Goal: Task Accomplishment & Management: Use online tool/utility

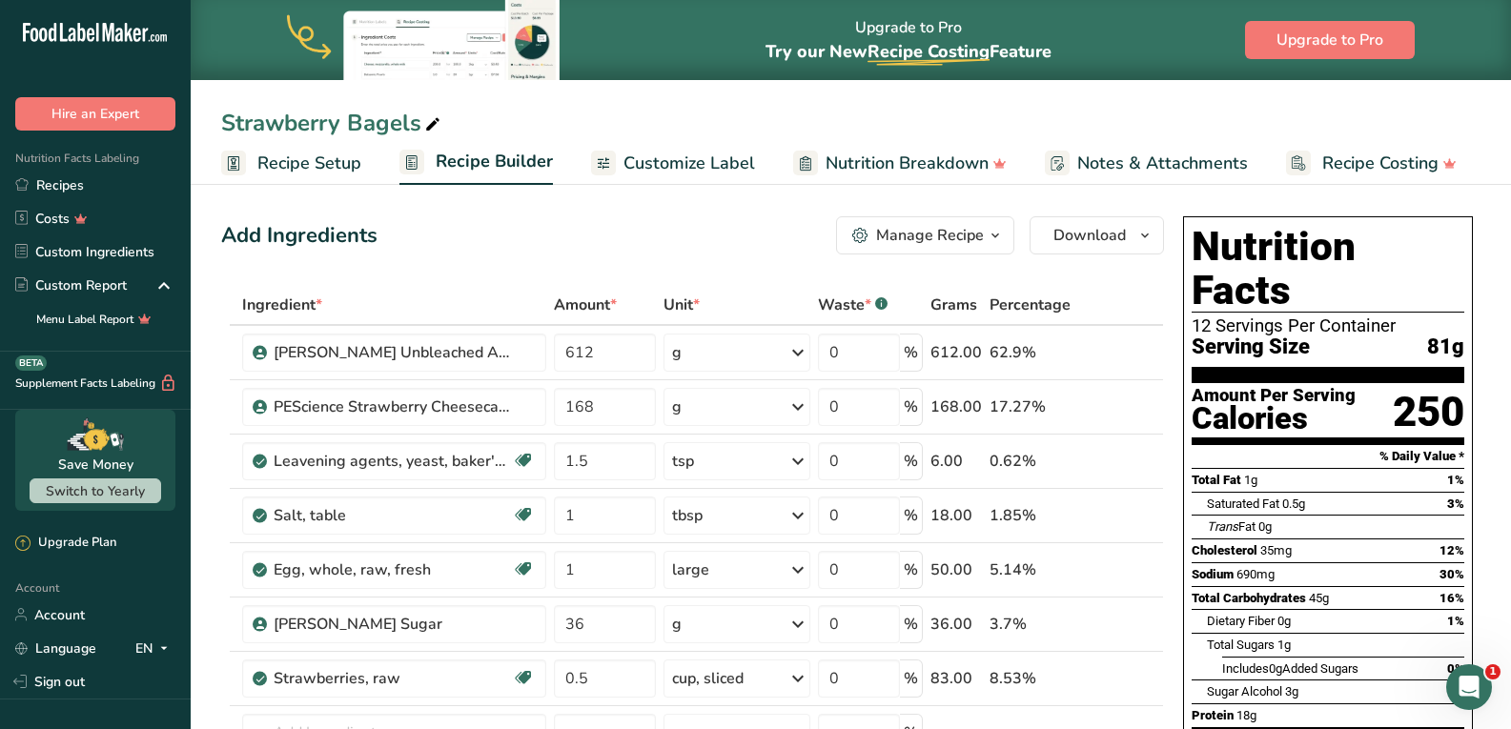
click at [329, 155] on span "Recipe Setup" at bounding box center [309, 164] width 104 height 26
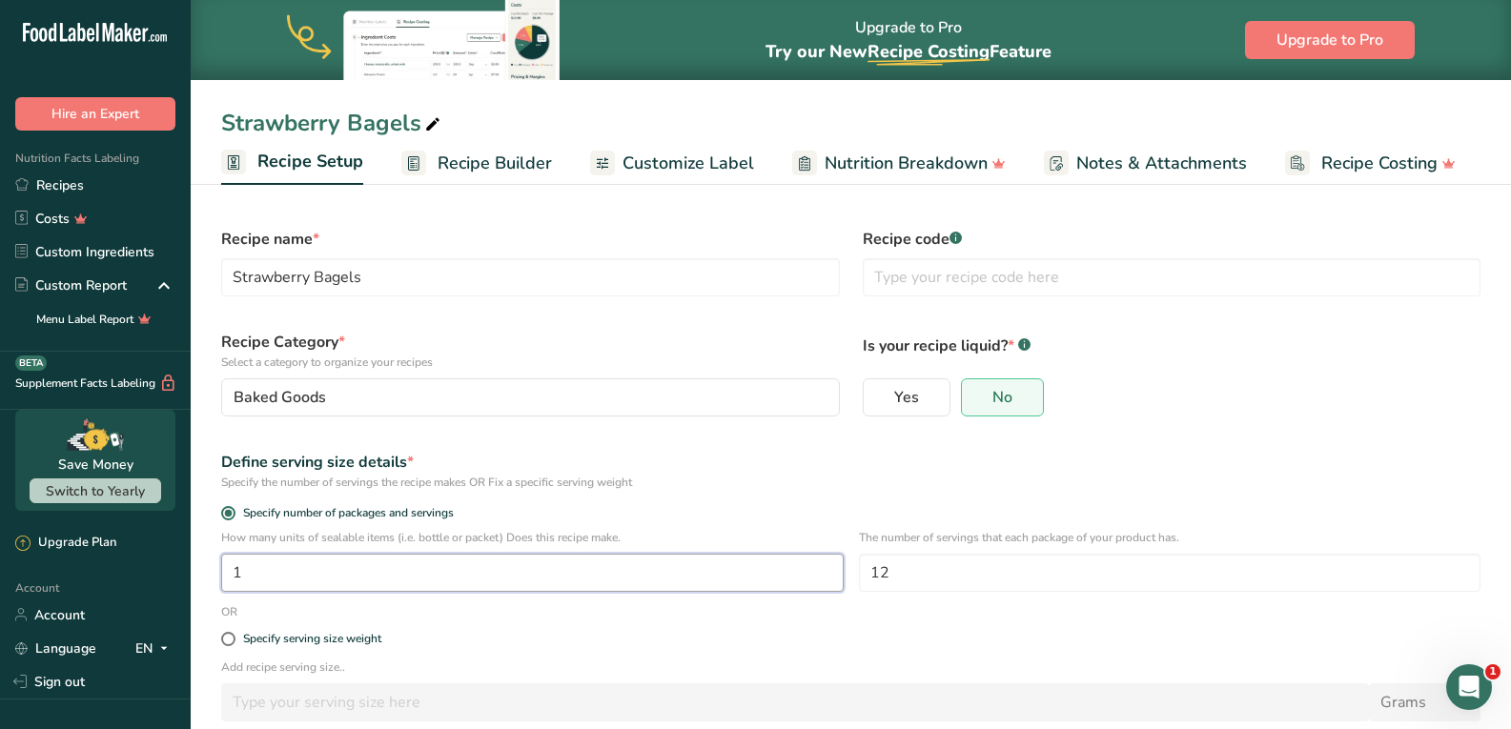
click at [468, 575] on input "1" at bounding box center [532, 573] width 622 height 38
type input "6"
click at [909, 569] on input "12" at bounding box center [1170, 573] width 622 height 38
type input "1"
type input "2"
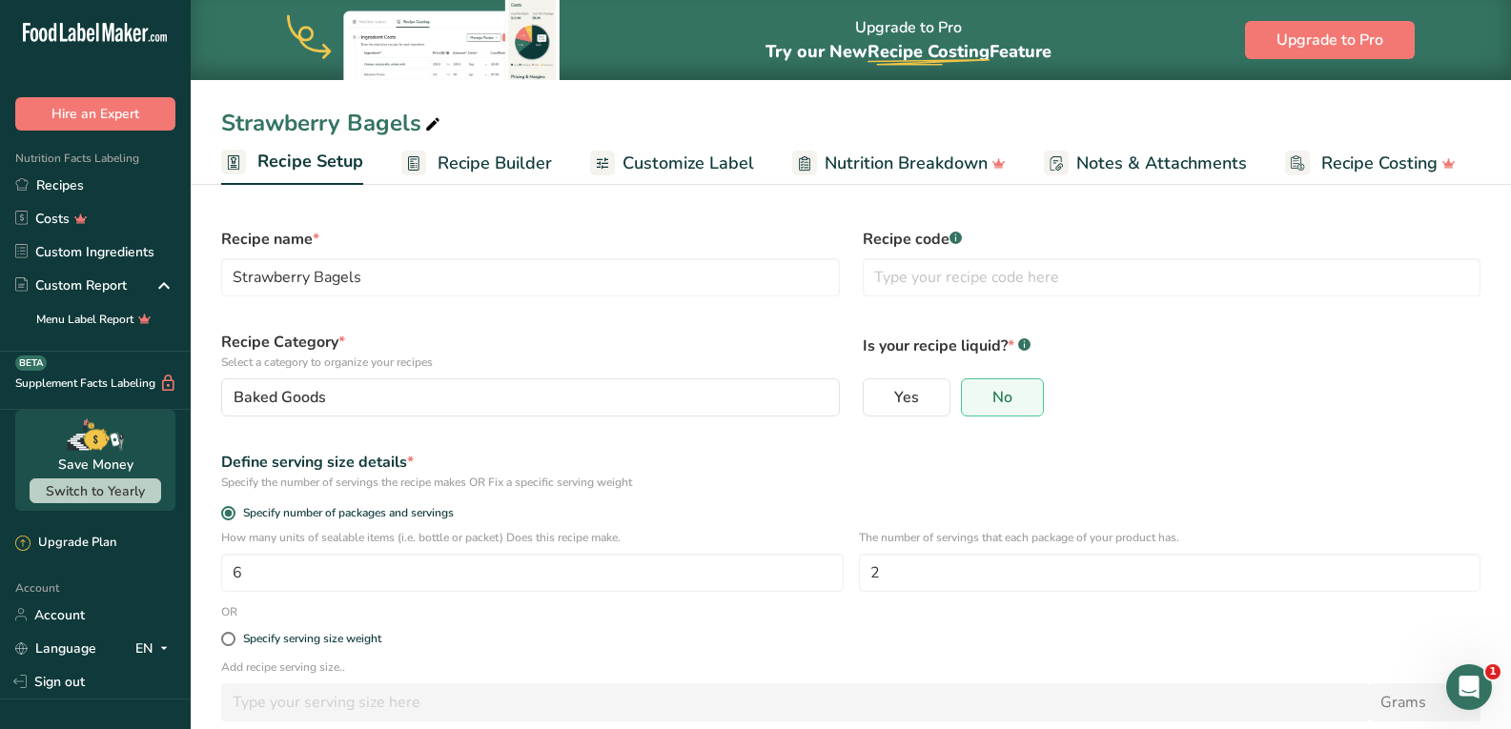
click at [837, 661] on p "Add recipe serving size.." at bounding box center [850, 667] width 1259 height 17
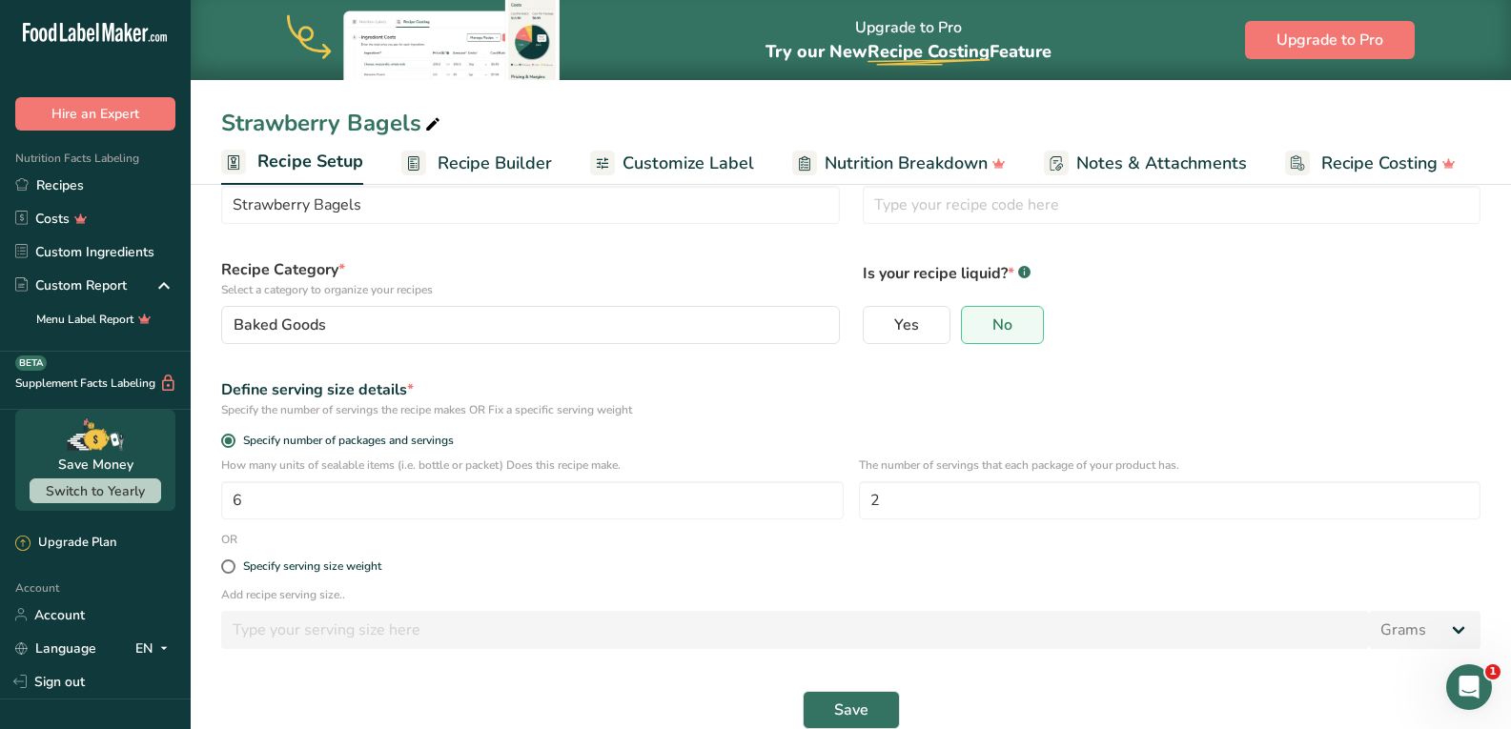
scroll to position [103, 0]
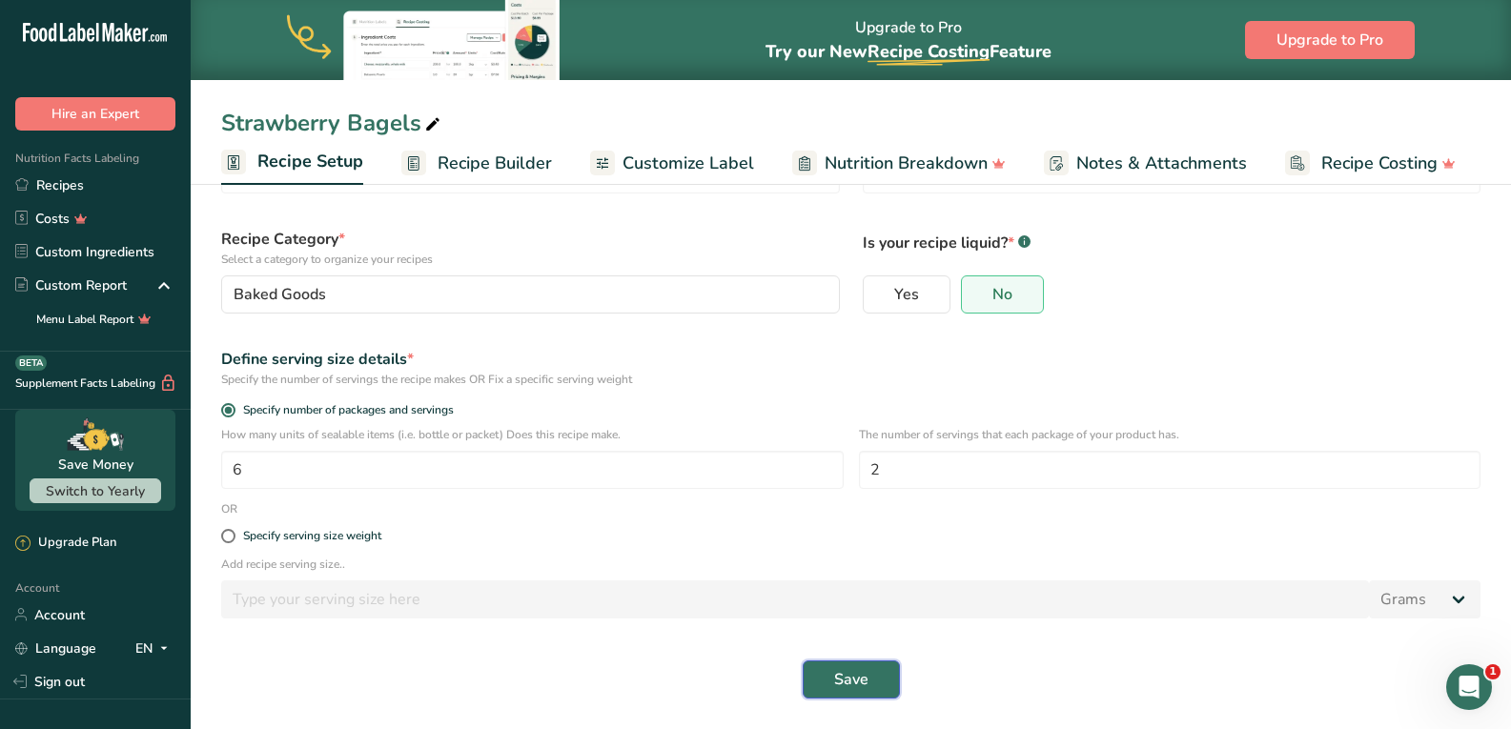
click at [841, 687] on span "Save" at bounding box center [851, 679] width 34 height 23
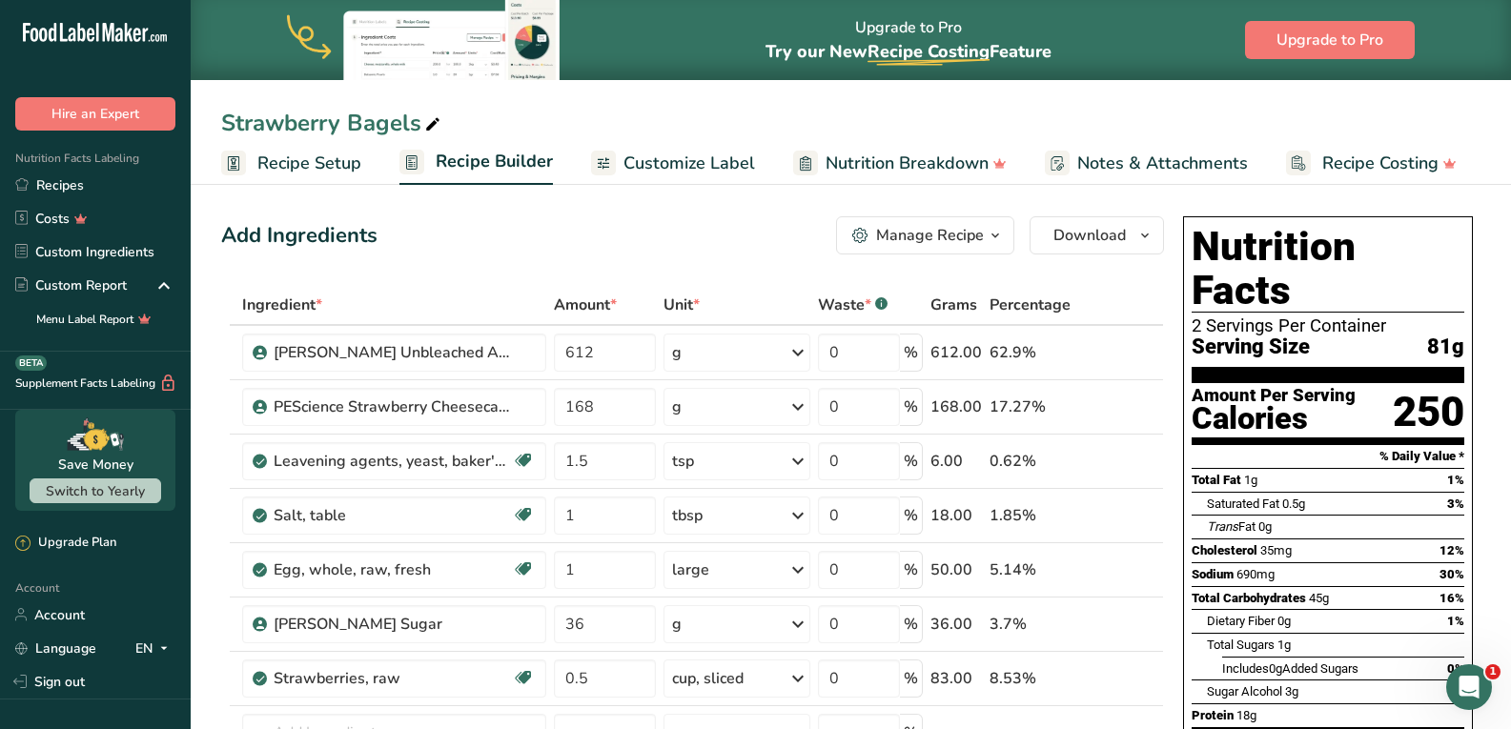
click at [720, 166] on span "Customize Label" at bounding box center [689, 164] width 132 height 26
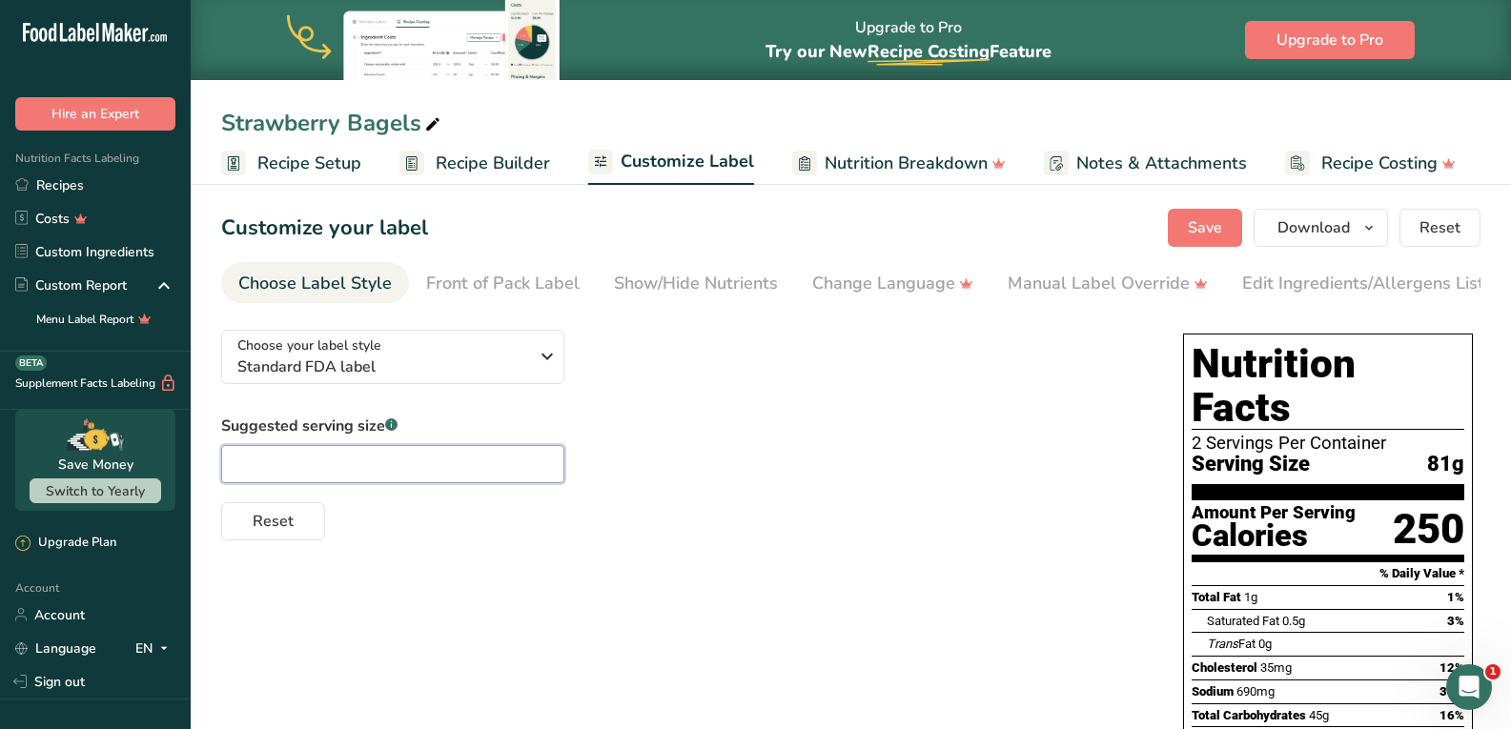
click at [421, 464] on input "text" at bounding box center [392, 464] width 343 height 38
type input "1 bagel"
click at [531, 649] on div "Choose your label style Standard FDA label USA (FDA) Standard FDA label Tabular…" at bounding box center [850, 719] width 1259 height 808
click at [1204, 229] on span "Save" at bounding box center [1205, 227] width 34 height 23
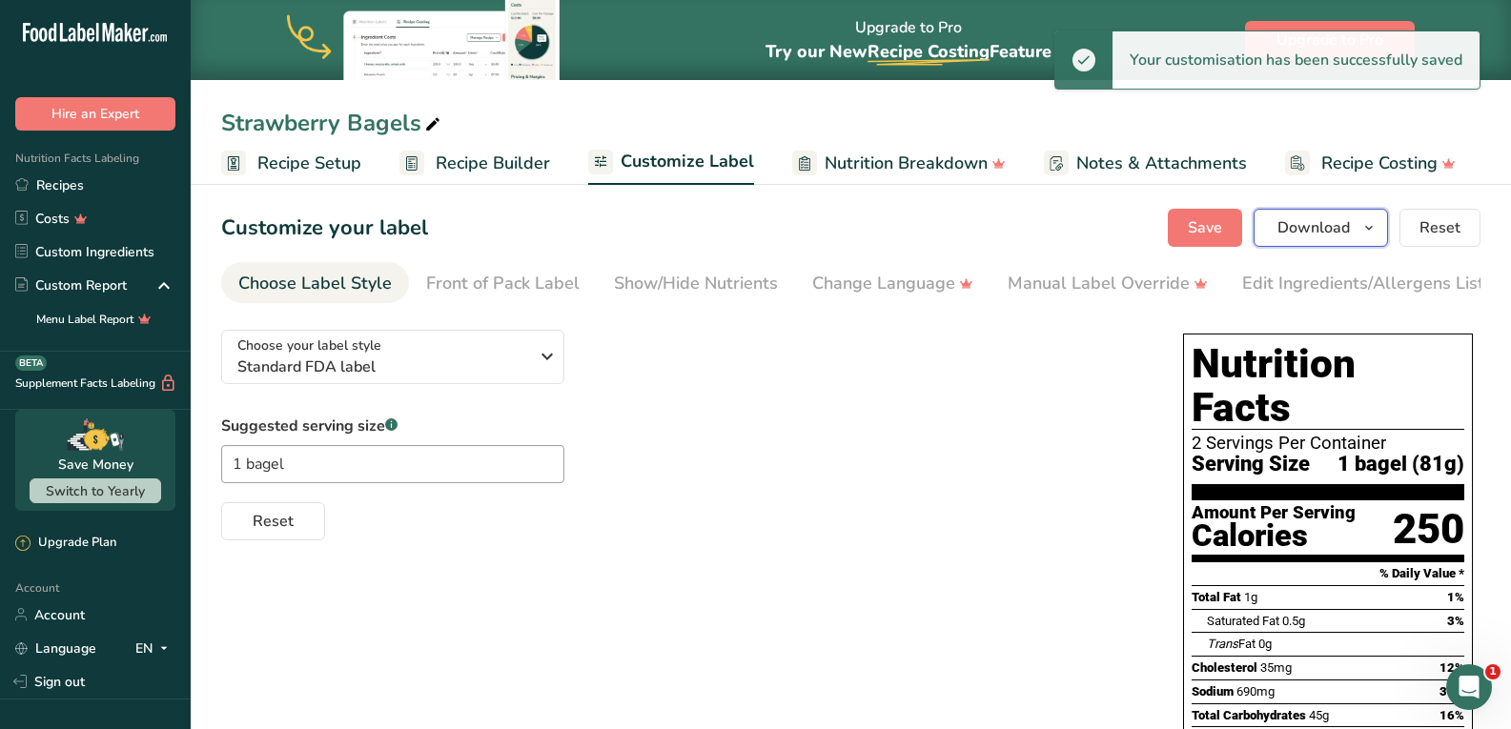
click at [1335, 216] on span "Download" at bounding box center [1313, 227] width 72 height 23
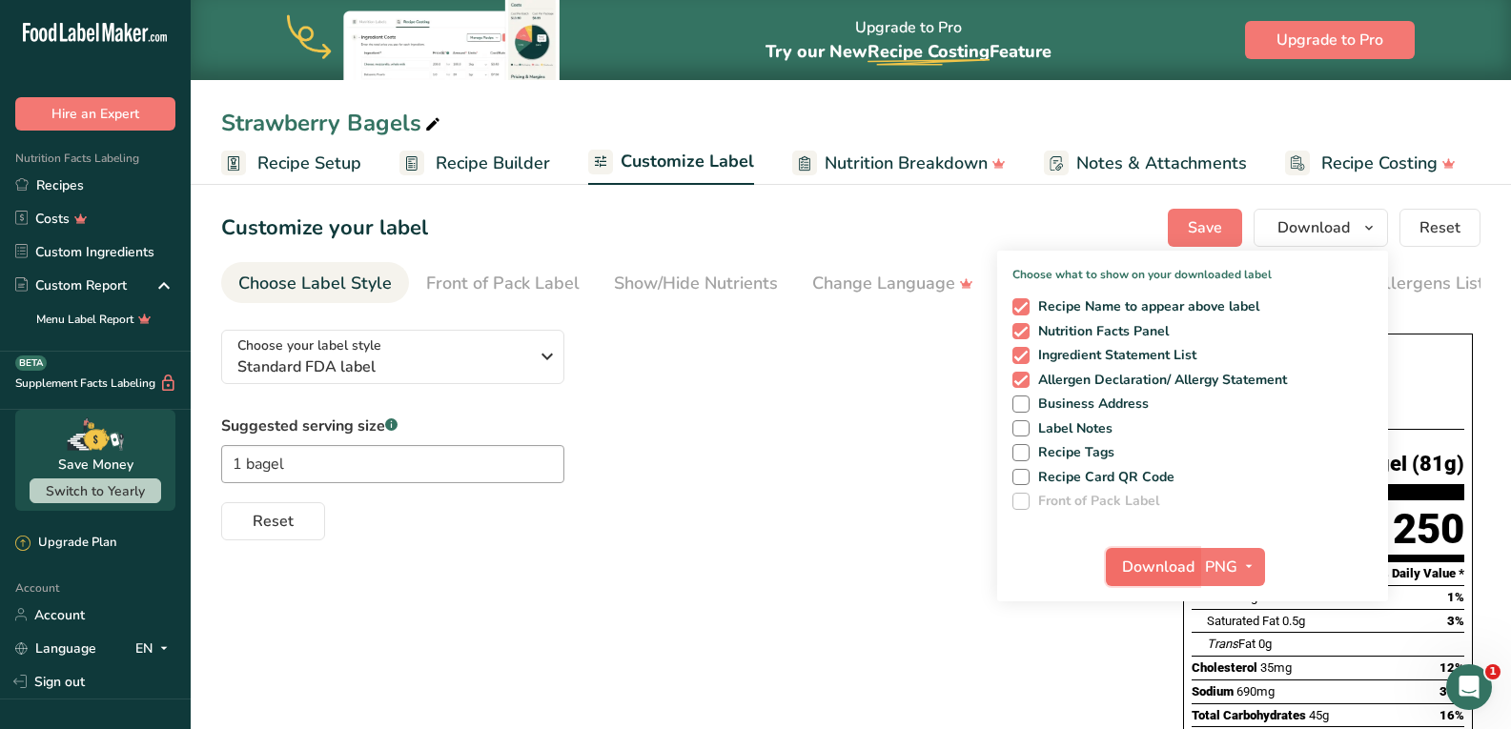
click at [1161, 571] on span "Download" at bounding box center [1158, 567] width 72 height 23
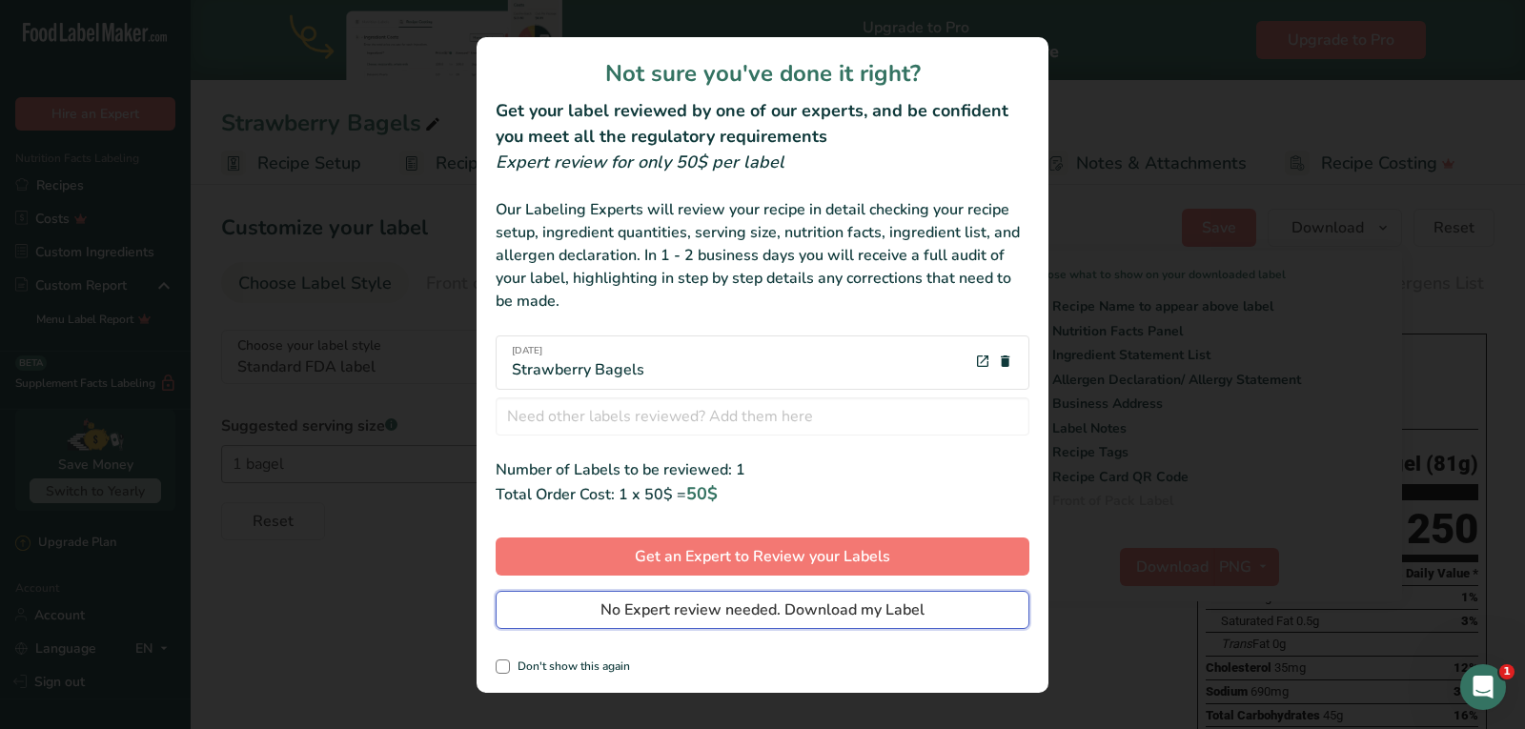
click at [678, 626] on button "No Expert review needed. Download my Label" at bounding box center [763, 610] width 534 height 38
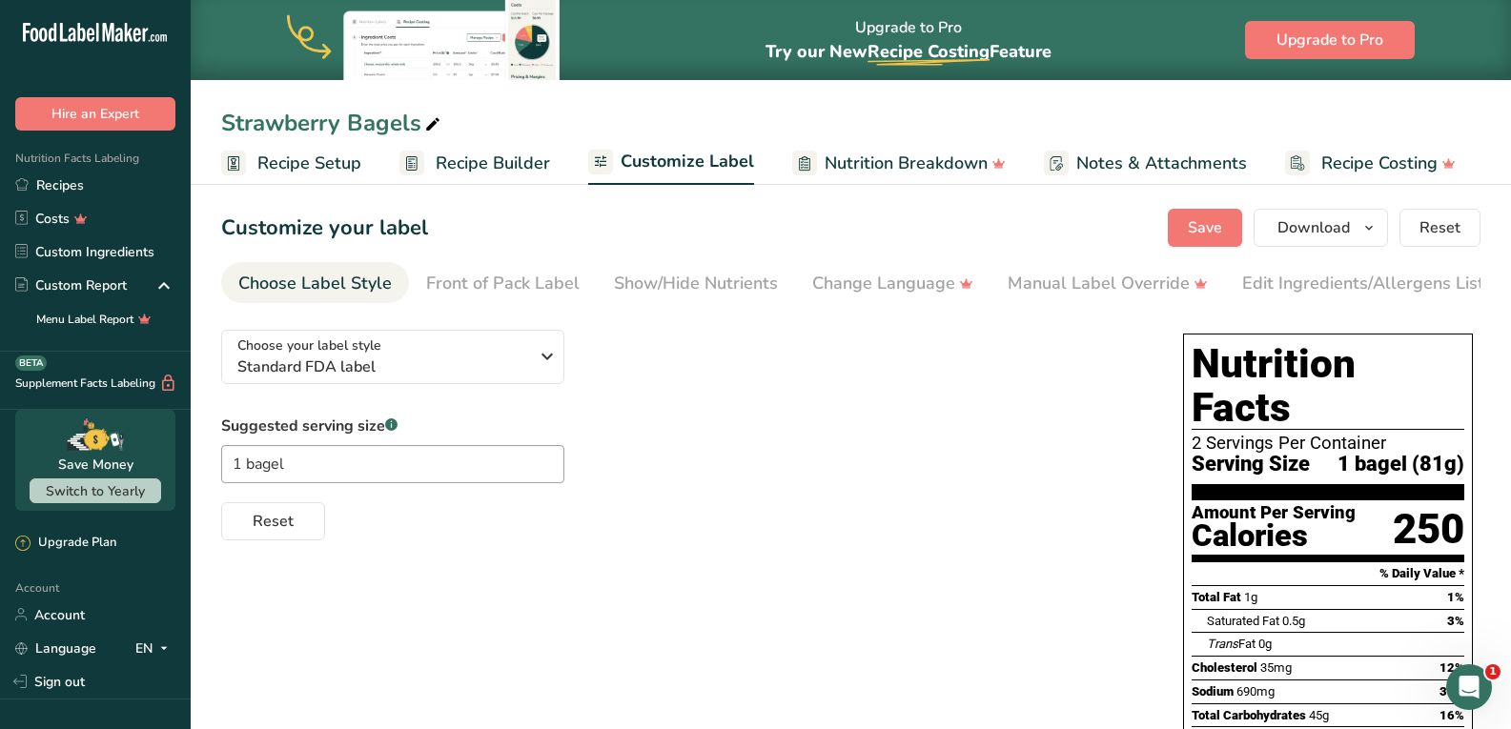
click at [312, 162] on span "Recipe Setup" at bounding box center [309, 164] width 104 height 26
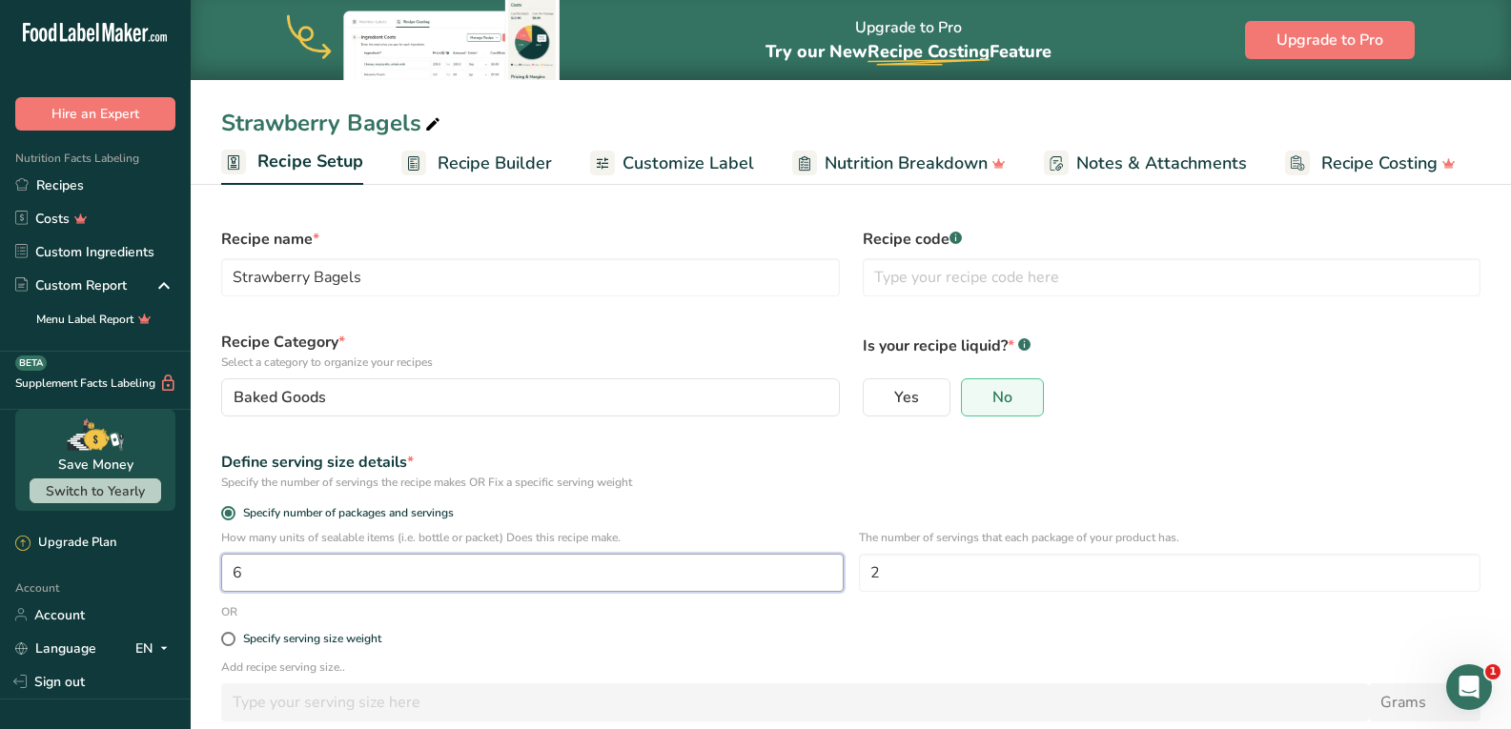
click at [481, 574] on input "6" at bounding box center [532, 573] width 622 height 38
type input "1"
type input "6"
click at [947, 577] on input "2" at bounding box center [1170, 573] width 622 height 38
type input "4"
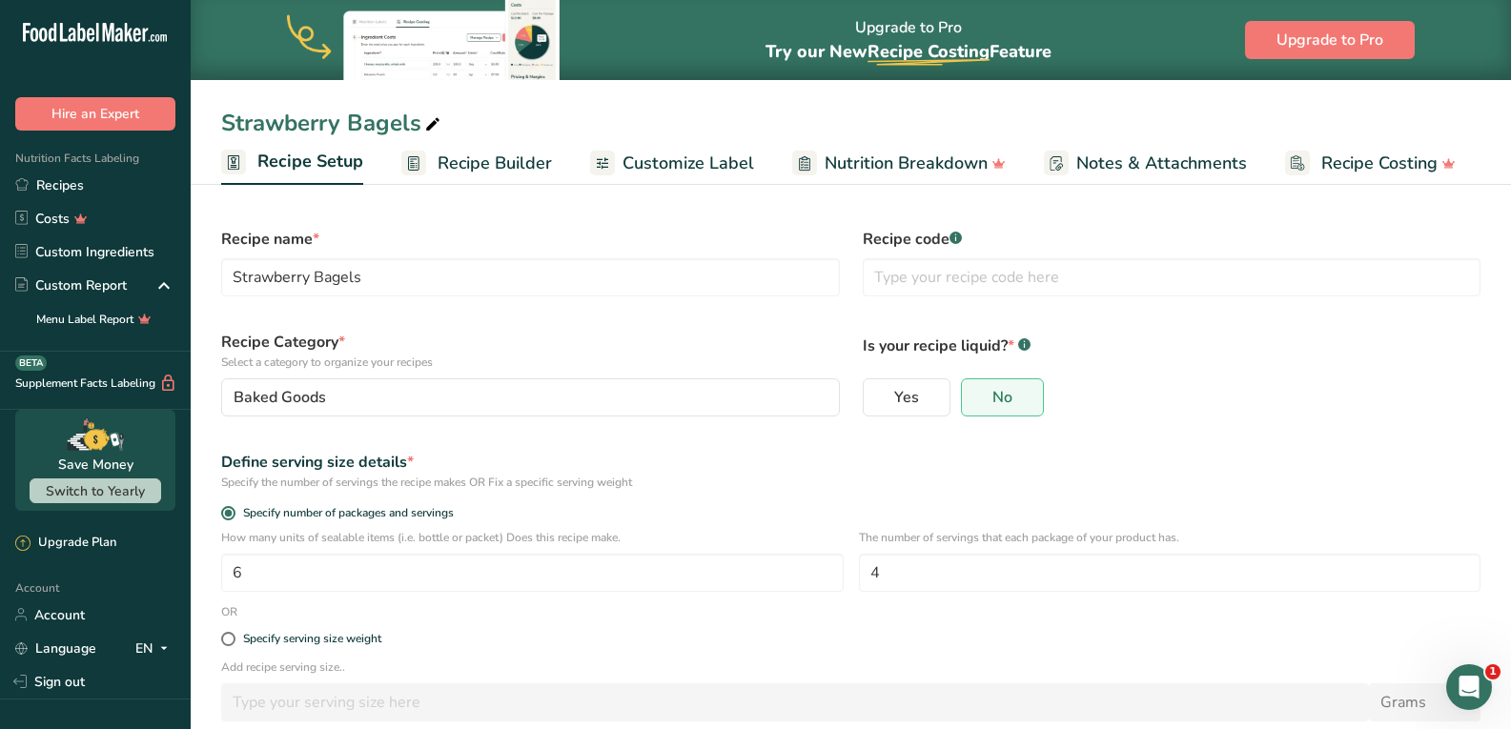
click at [1031, 658] on div "Specify serving size weight" at bounding box center [851, 639] width 1282 height 38
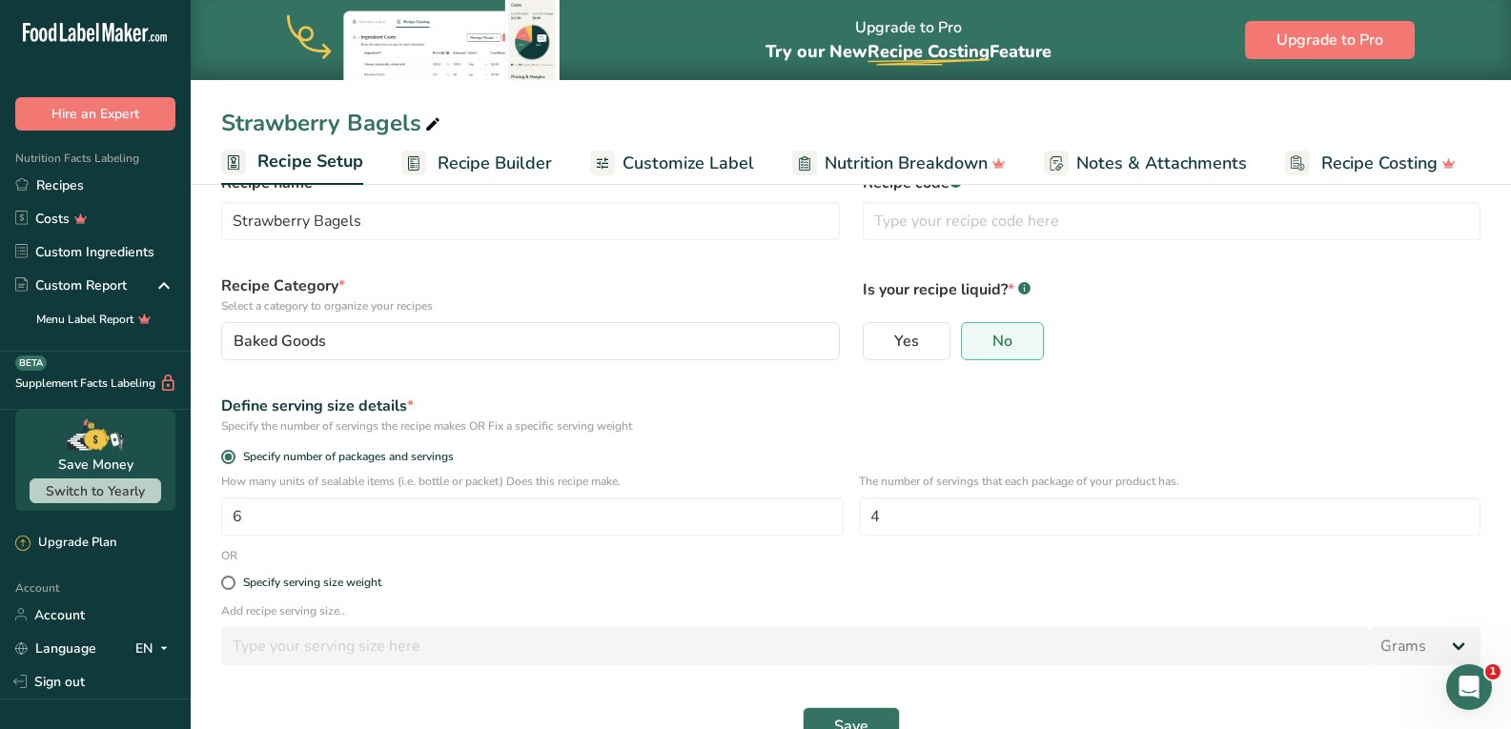
scroll to position [103, 0]
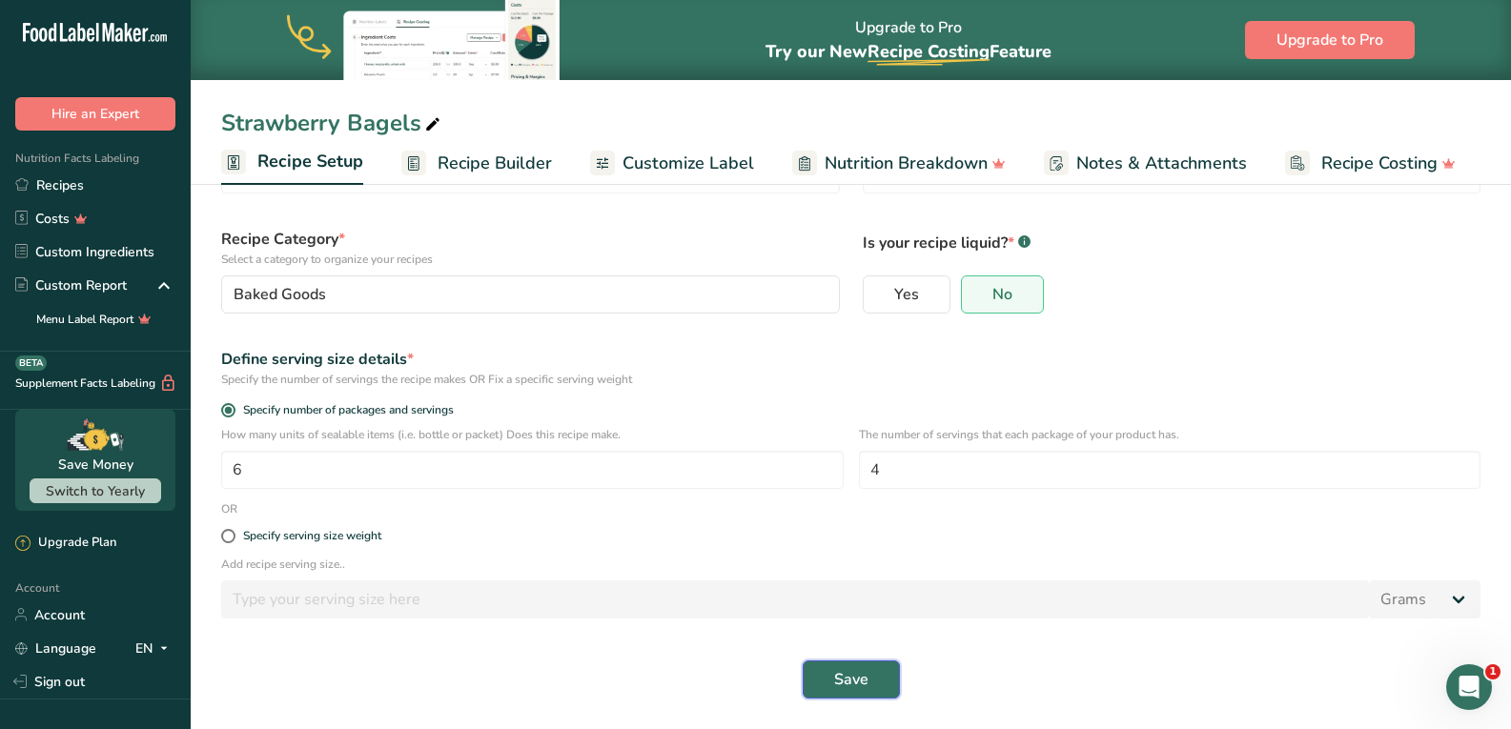
click at [869, 682] on button "Save" at bounding box center [850, 679] width 97 height 38
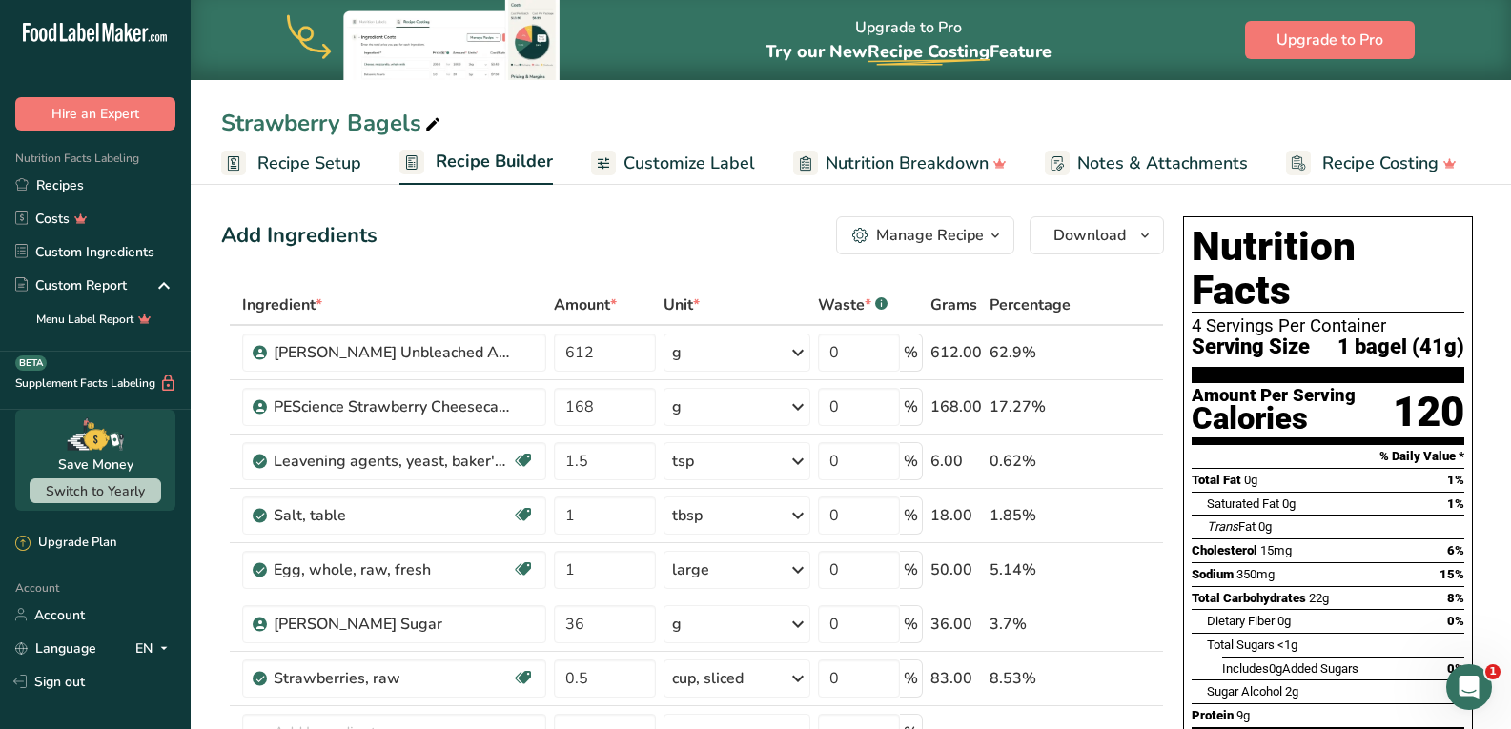
click at [331, 157] on span "Recipe Setup" at bounding box center [309, 164] width 104 height 26
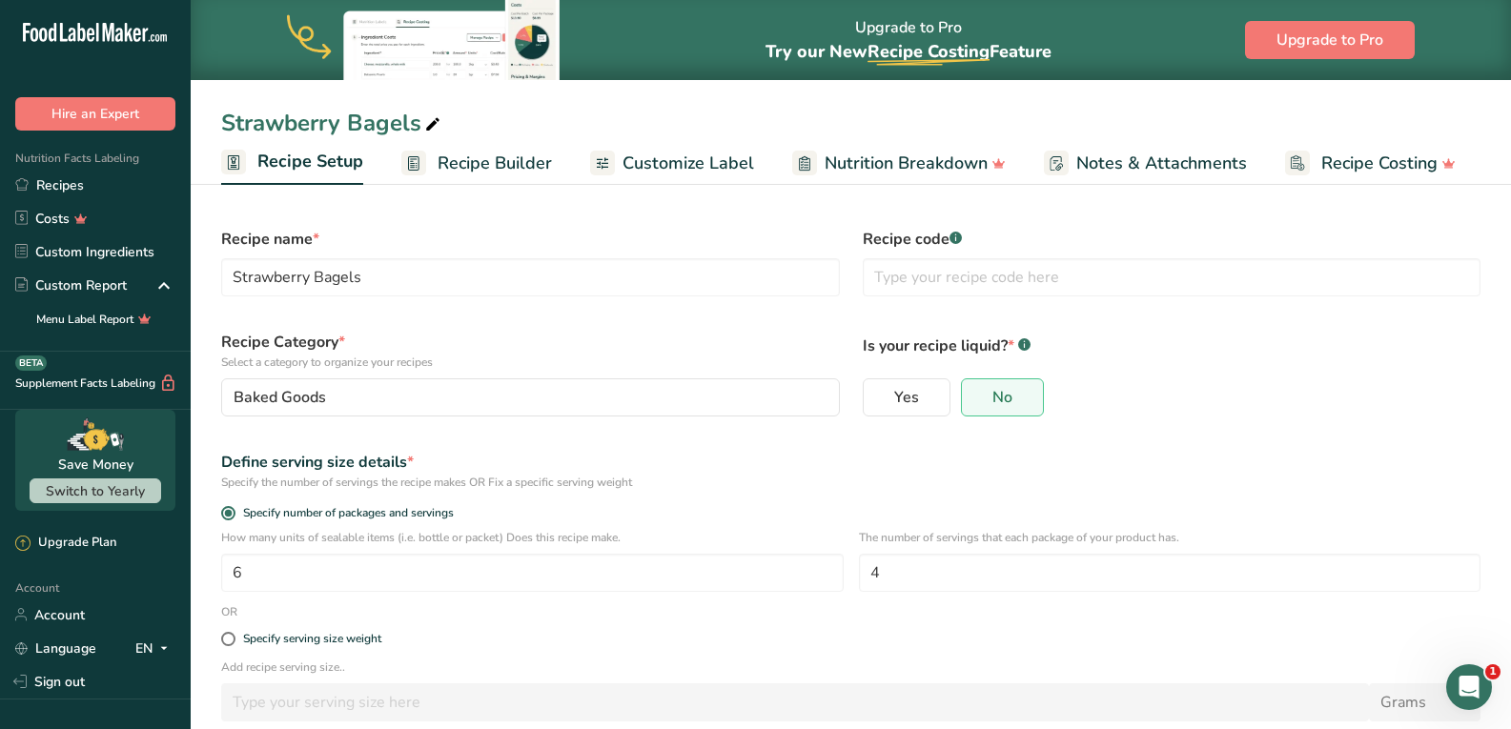
click at [443, 171] on span "Recipe Builder" at bounding box center [494, 164] width 114 height 26
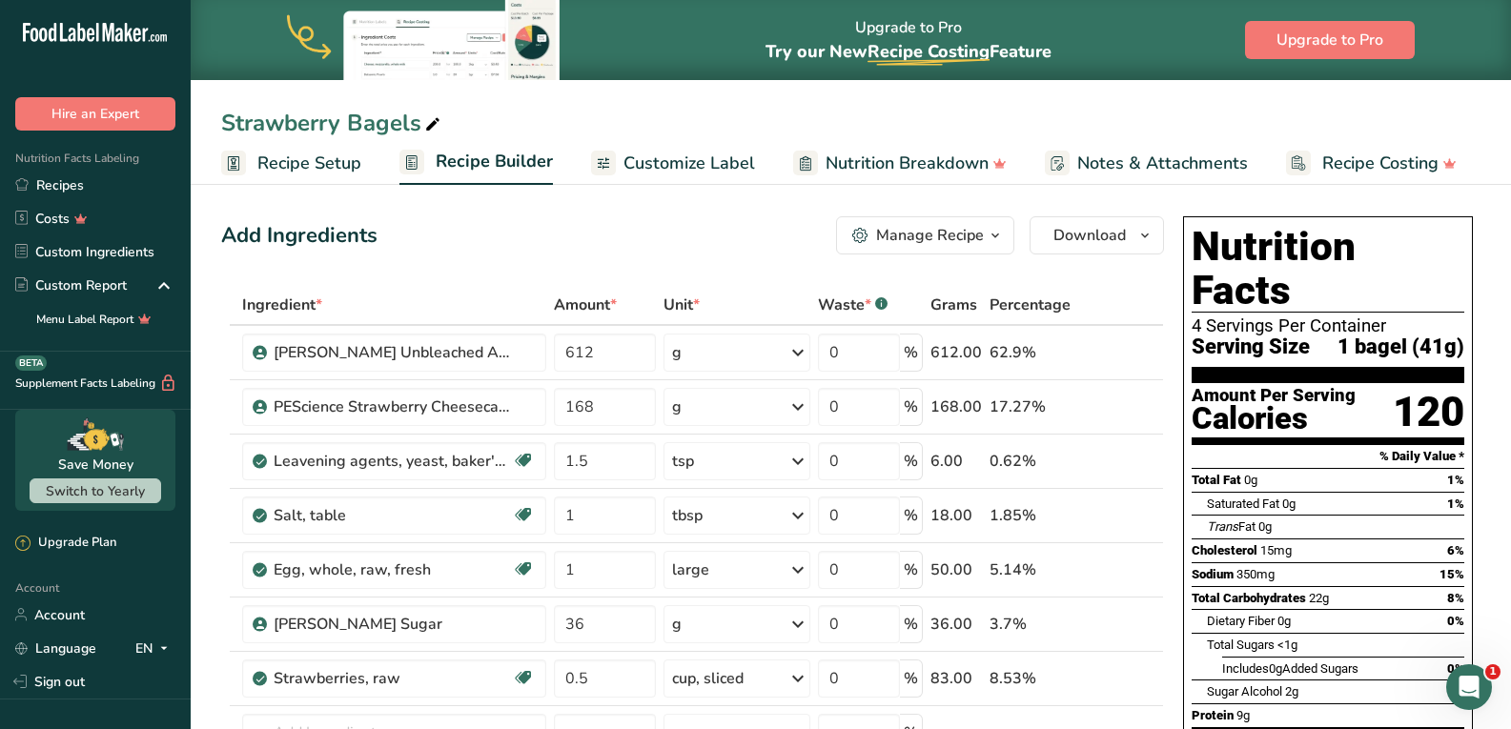
click at [316, 167] on span "Recipe Setup" at bounding box center [309, 164] width 104 height 26
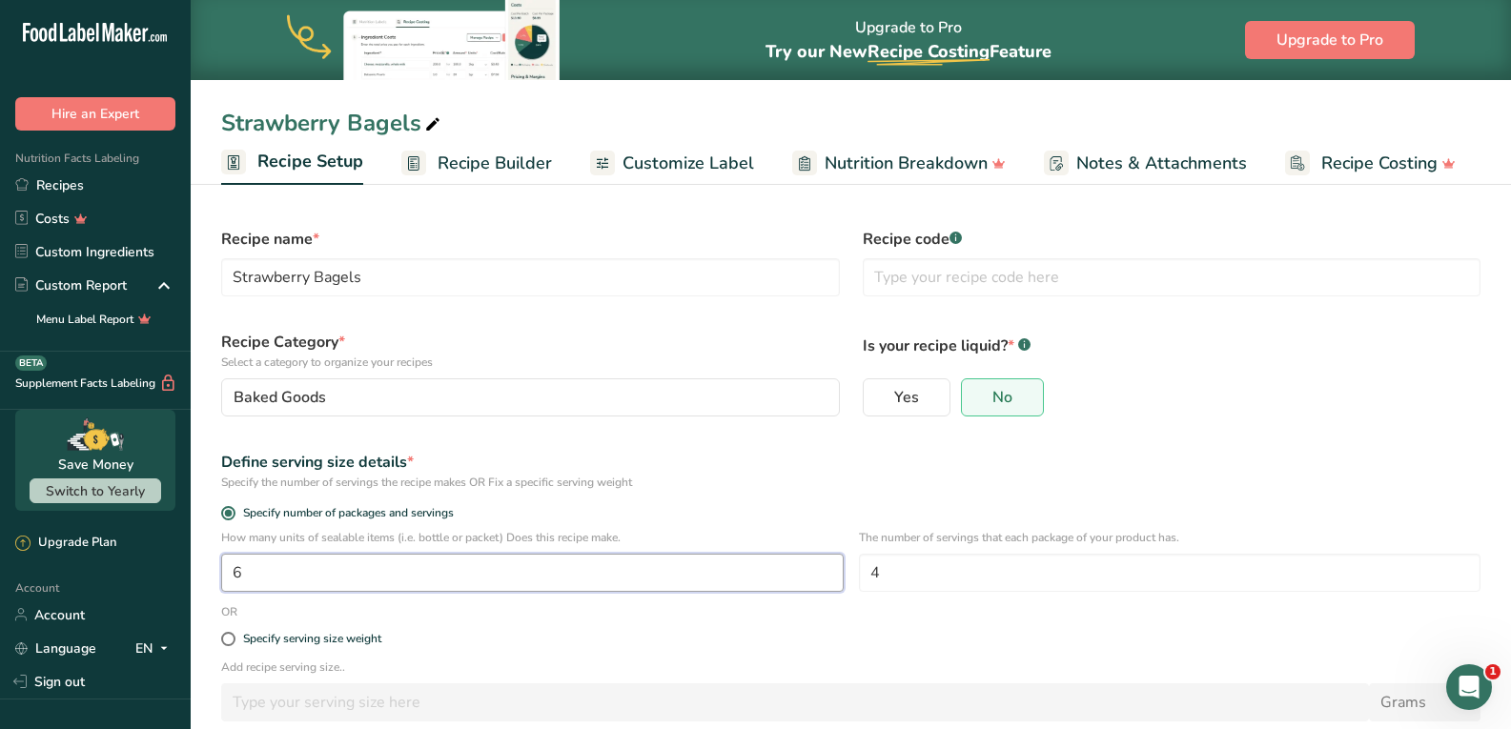
click at [337, 575] on input "6" at bounding box center [532, 573] width 622 height 38
type input "1"
type input "3"
click at [590, 639] on label "Specify serving size weight" at bounding box center [850, 639] width 1259 height 14
click at [234, 639] on input "Specify serving size weight" at bounding box center [227, 639] width 12 height 12
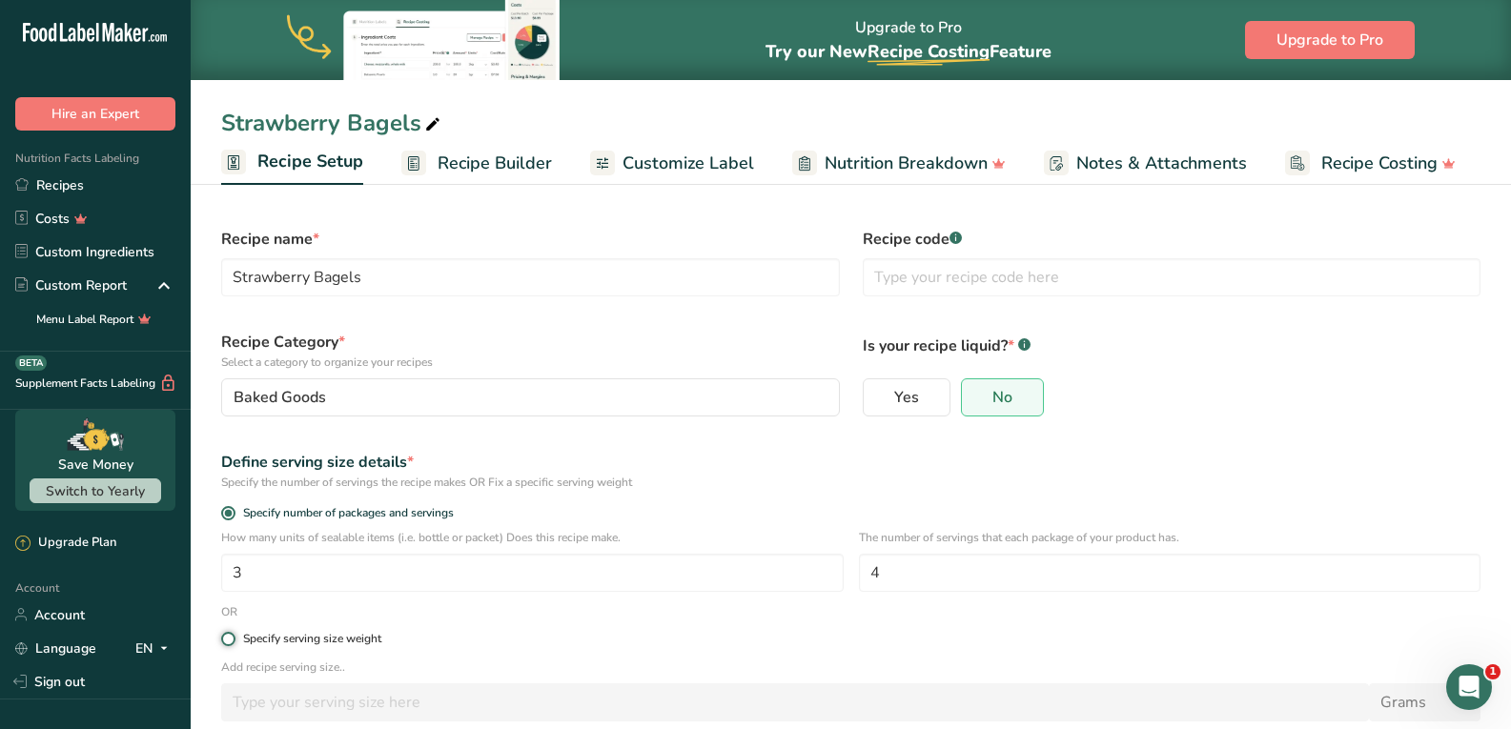
radio input "true"
radio input "false"
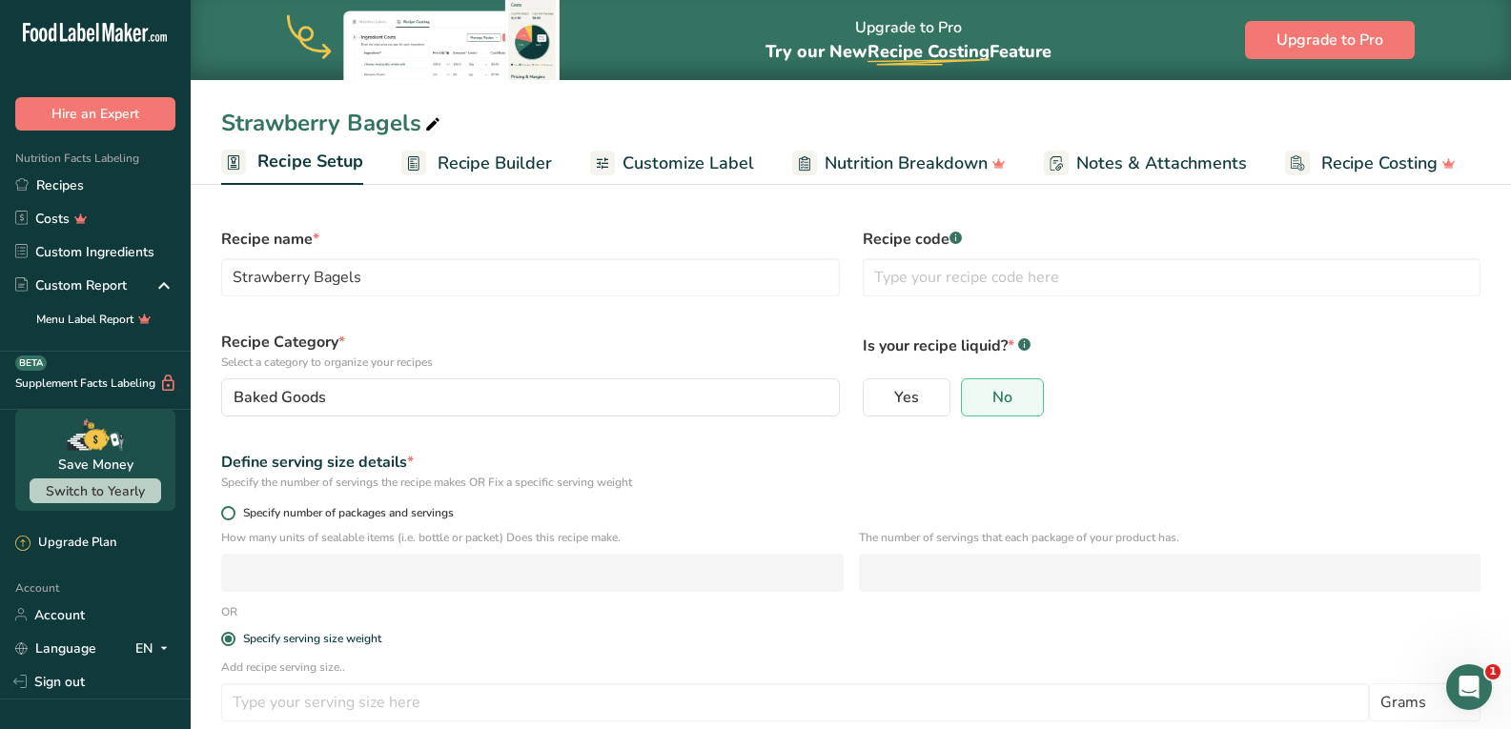
click at [230, 509] on span at bounding box center [228, 513] width 14 height 14
click at [230, 509] on input "Specify number of packages and servings" at bounding box center [227, 513] width 12 height 12
radio input "true"
radio input "false"
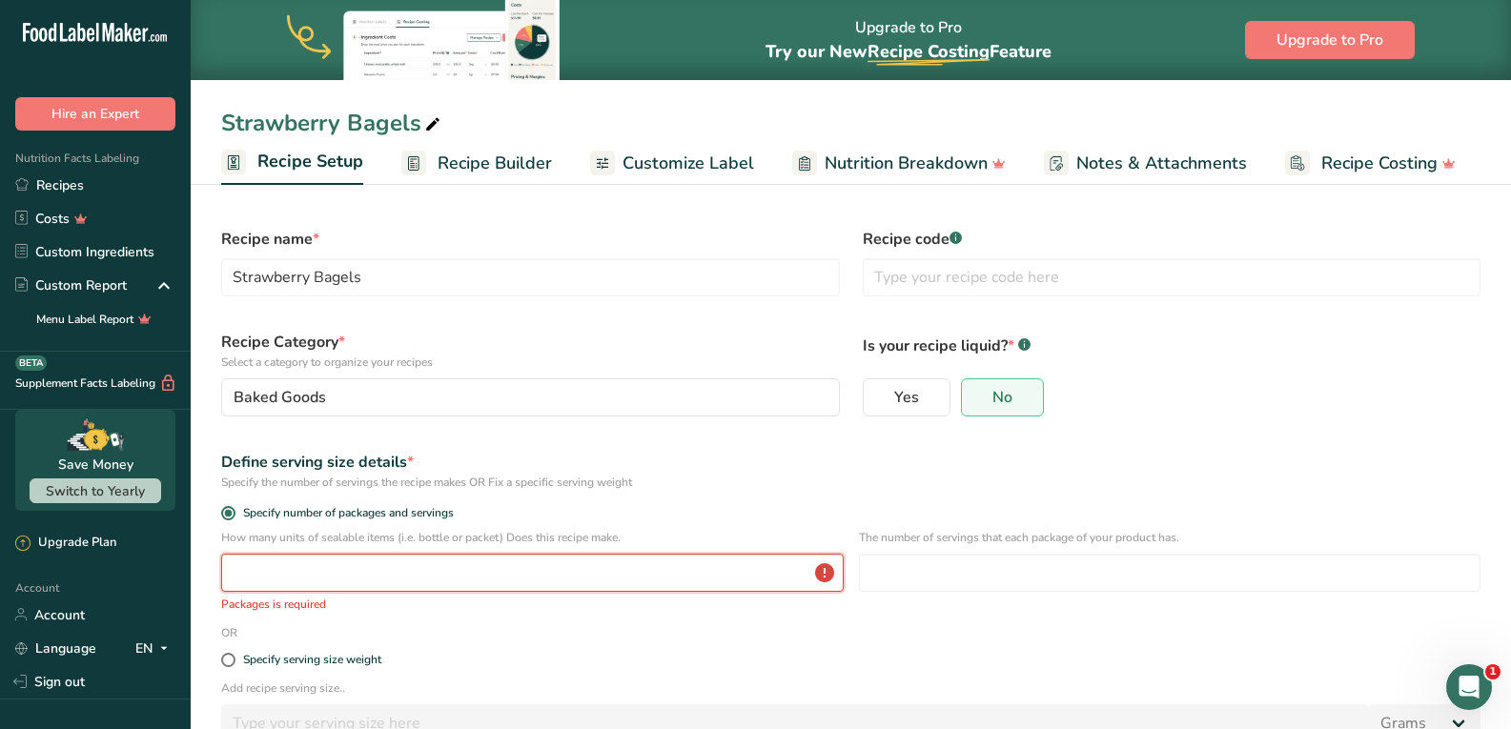
click at [323, 579] on input "number" at bounding box center [532, 573] width 622 height 38
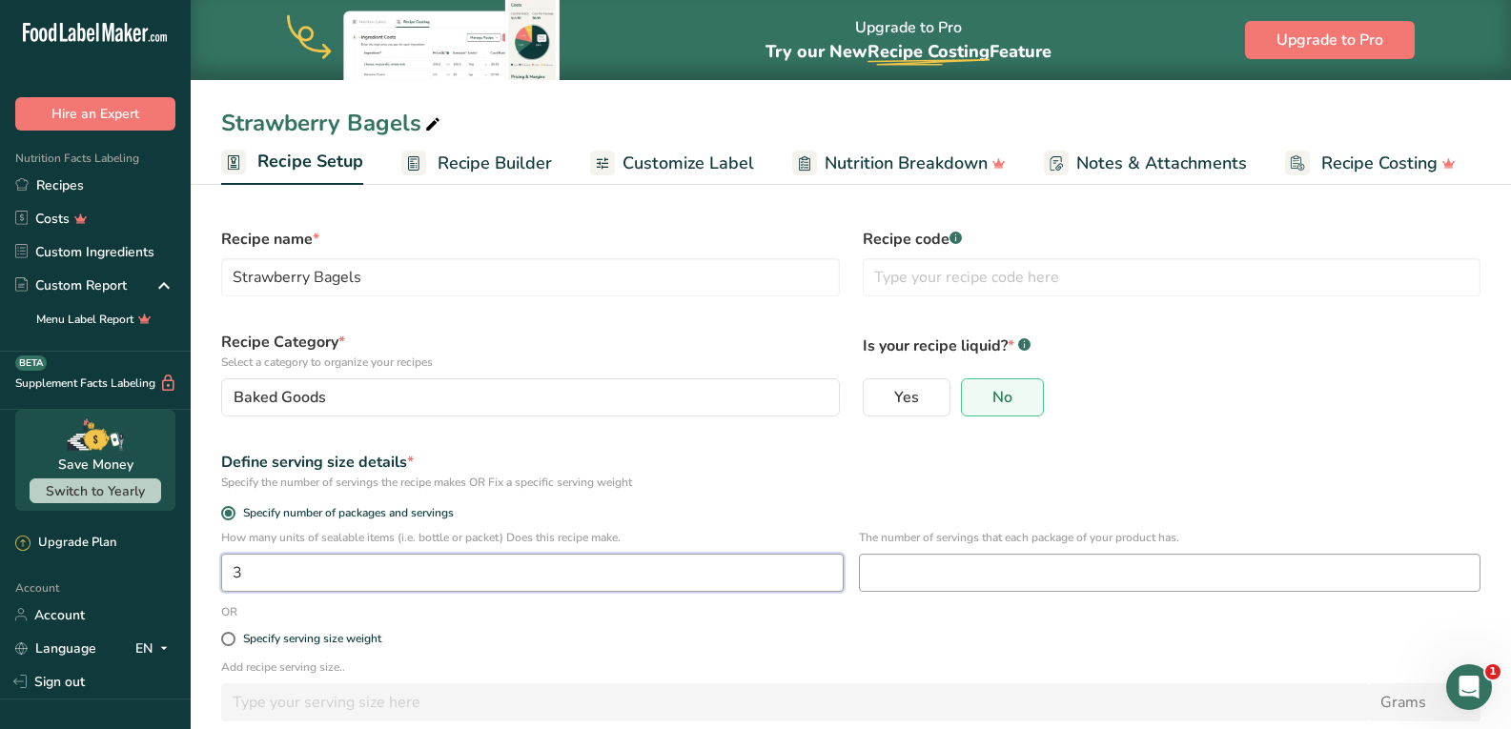
type input "3"
click at [1005, 577] on input "number" at bounding box center [1170, 573] width 622 height 38
type input "4"
click at [1332, 372] on div "Is your recipe liquid? * .a-a{fill:#347362;}.b-a{fill:#fff;} Yes No" at bounding box center [1171, 373] width 641 height 109
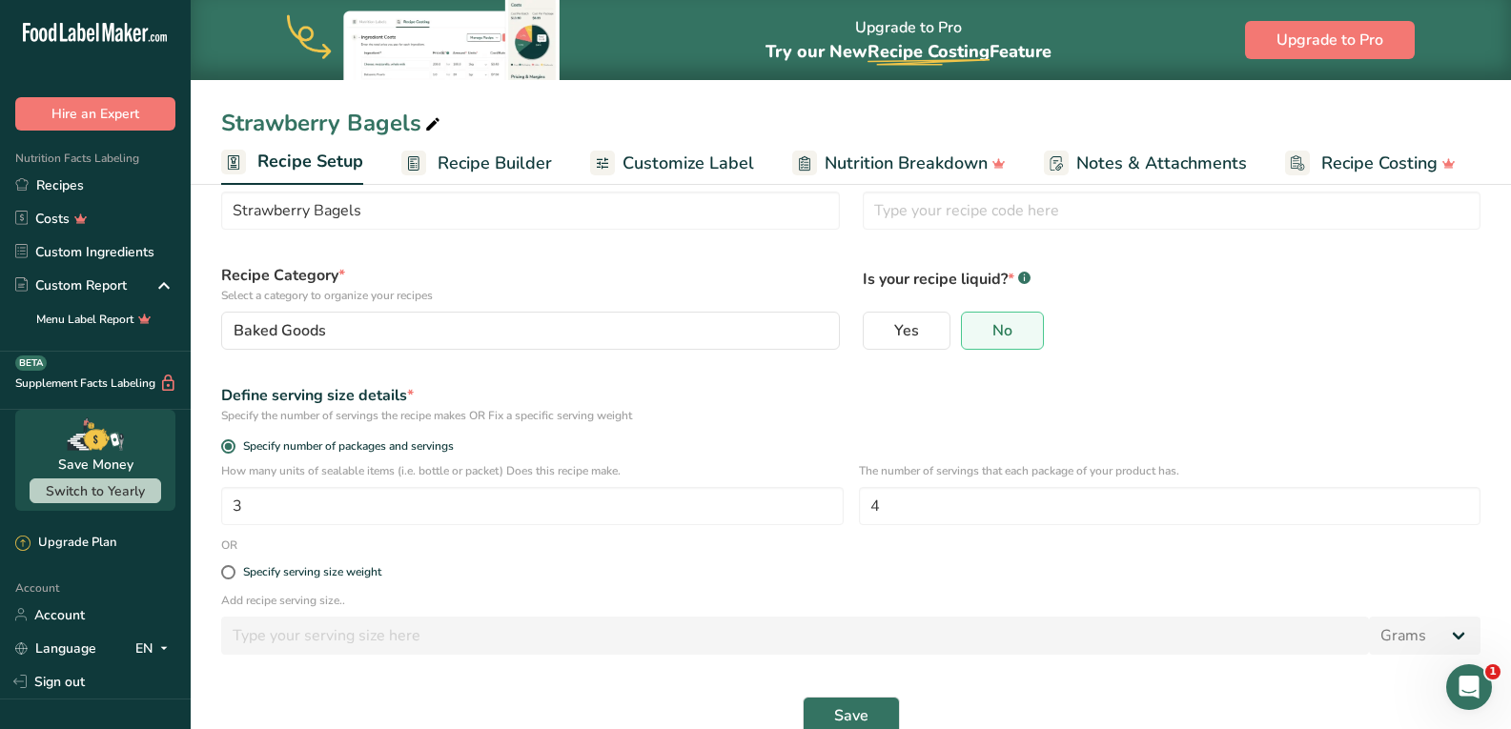
scroll to position [103, 0]
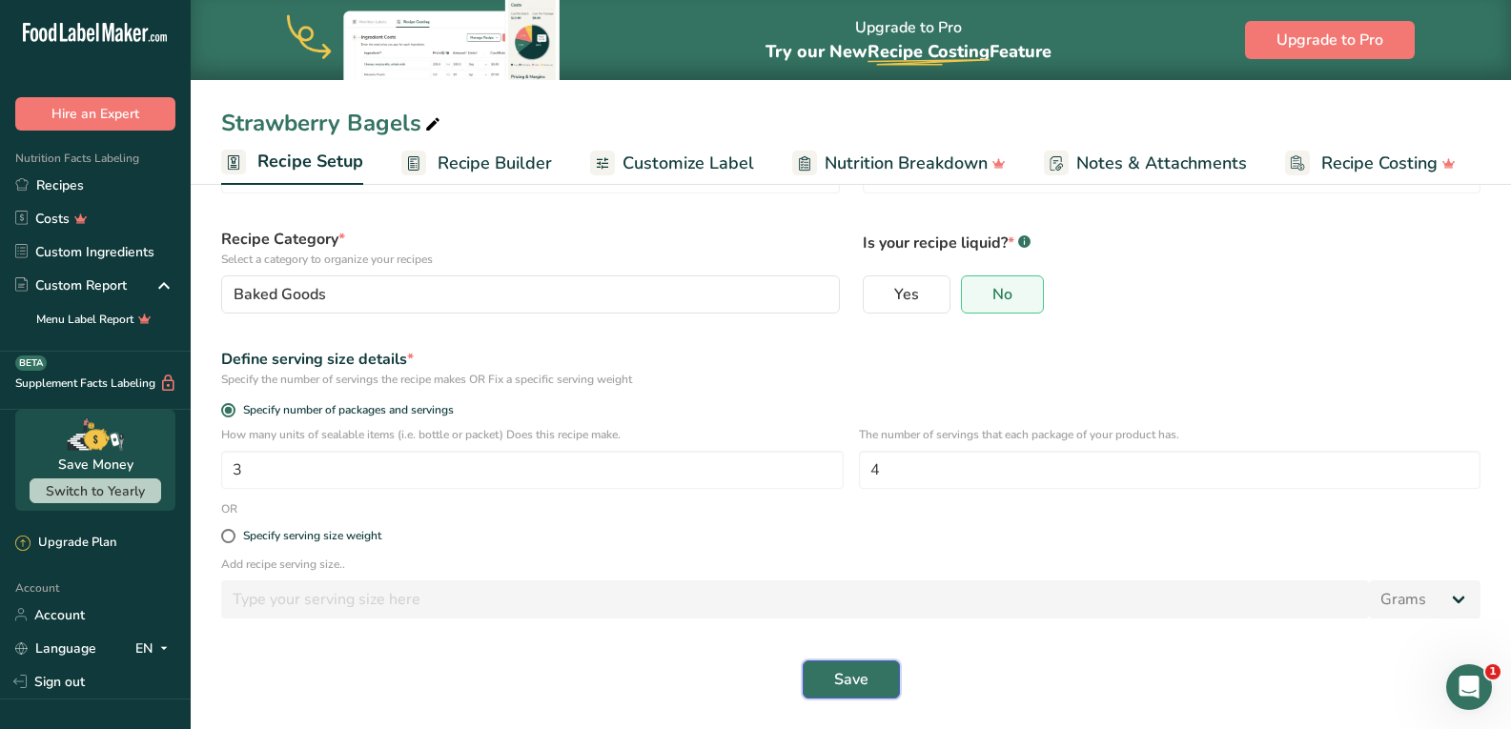
click at [836, 680] on span "Save" at bounding box center [851, 679] width 34 height 23
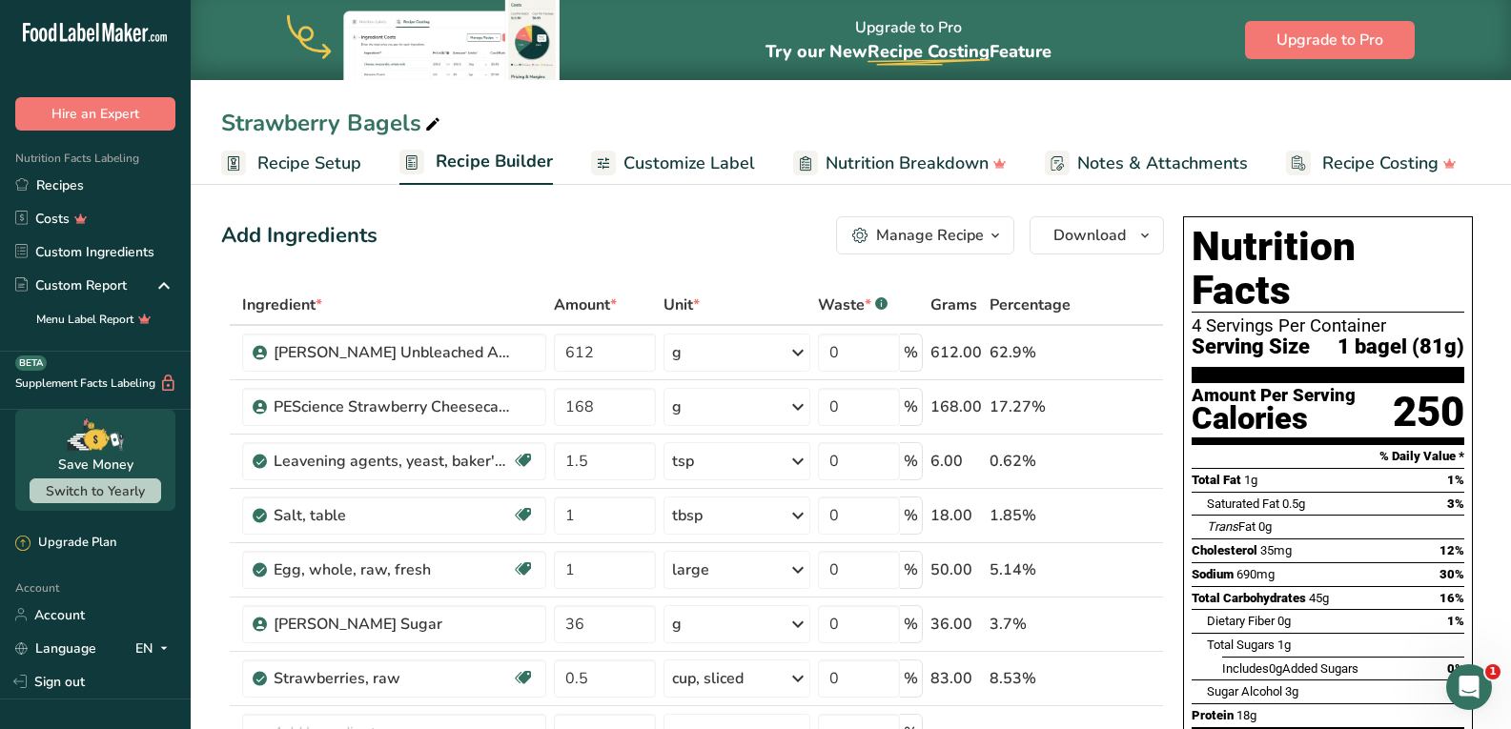
click at [677, 160] on span "Customize Label" at bounding box center [689, 164] width 132 height 26
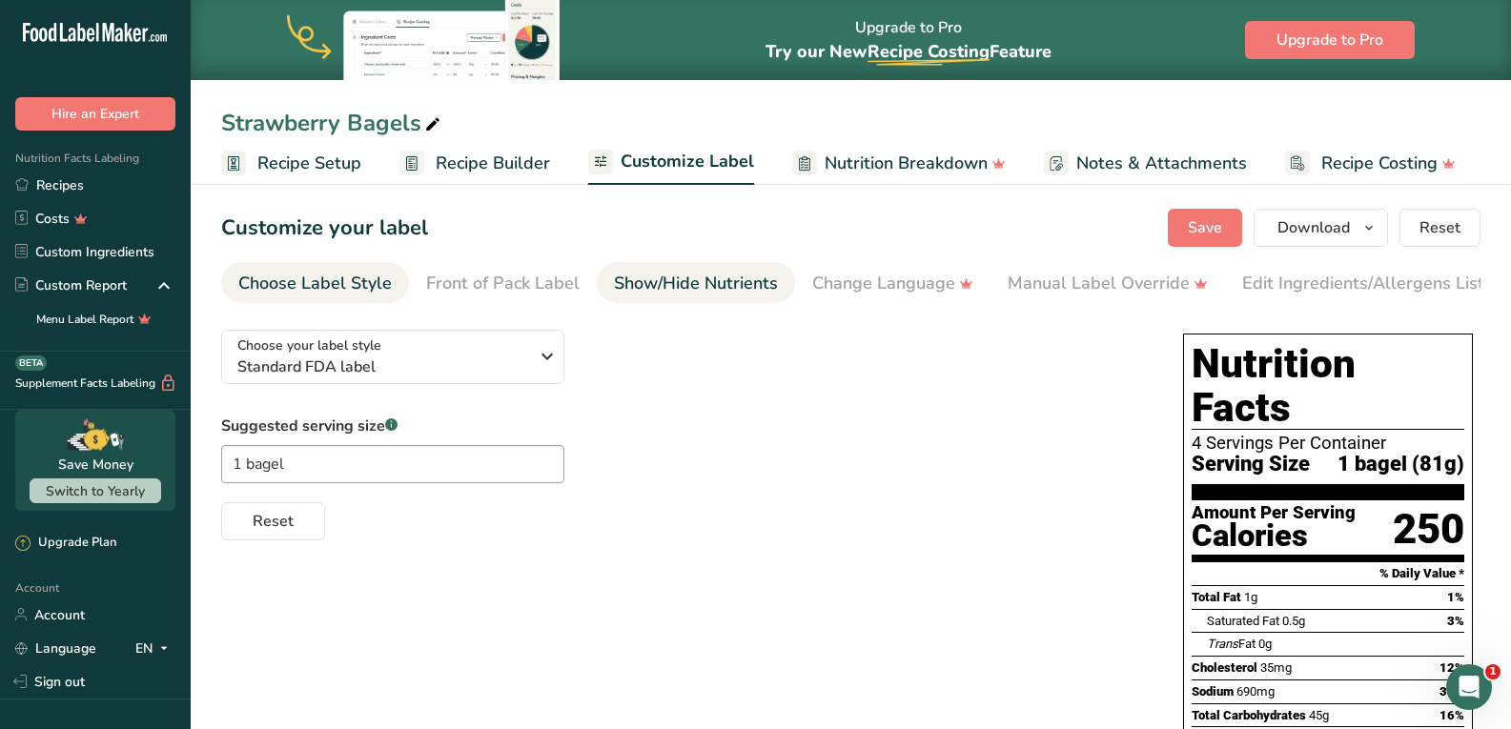
click at [707, 283] on div "Show/Hide Nutrients" at bounding box center [696, 284] width 164 height 26
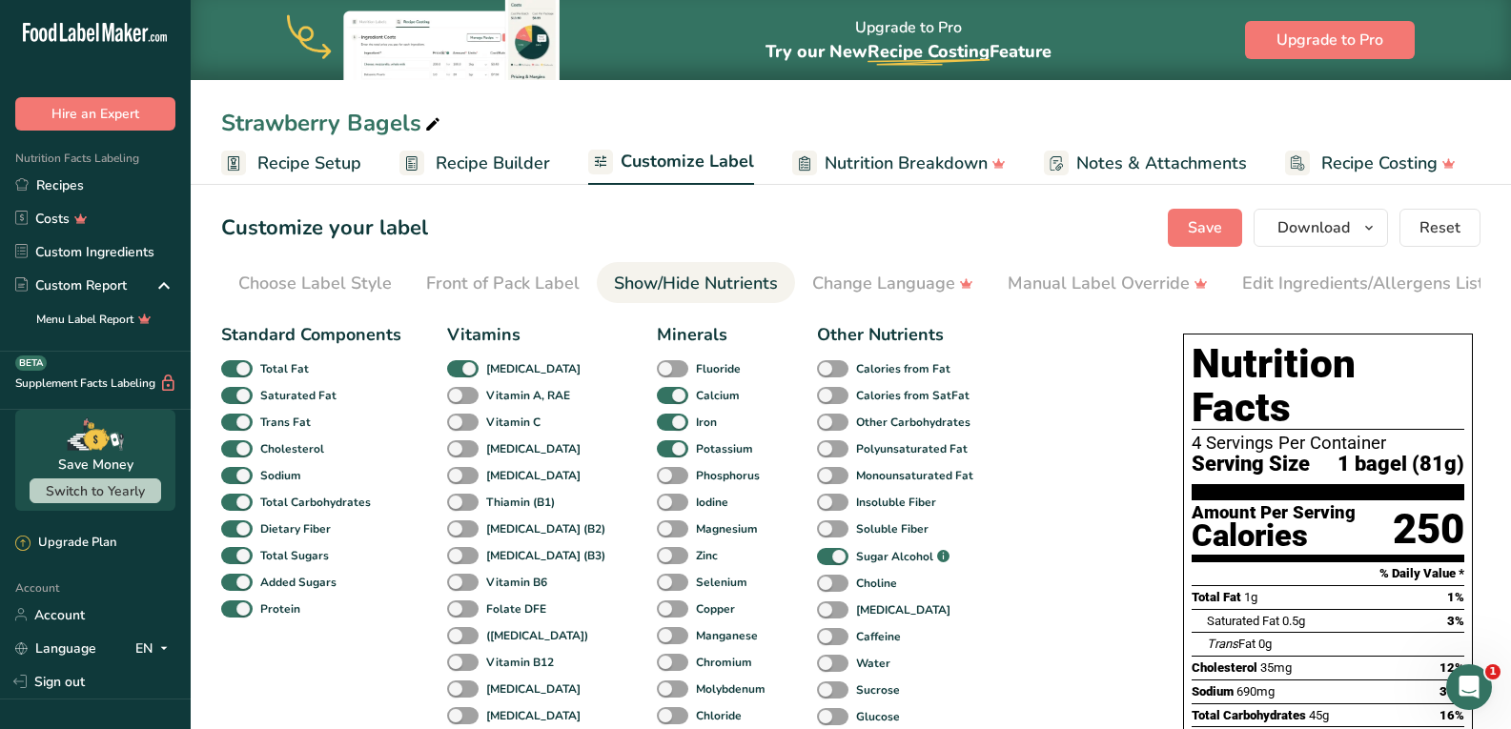
scroll to position [0, 172]
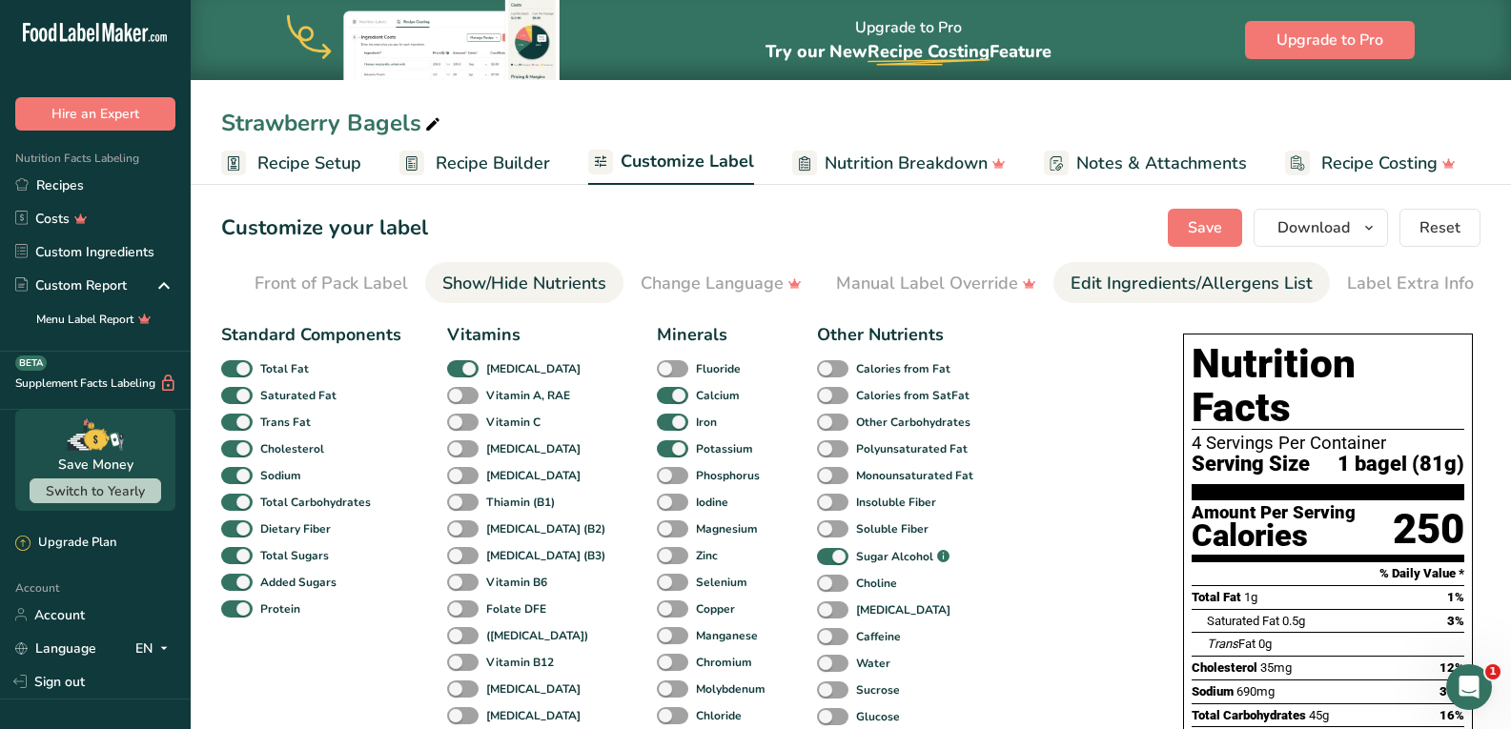
click at [1102, 274] on div "Edit Ingredients/Allergens List" at bounding box center [1191, 284] width 242 height 26
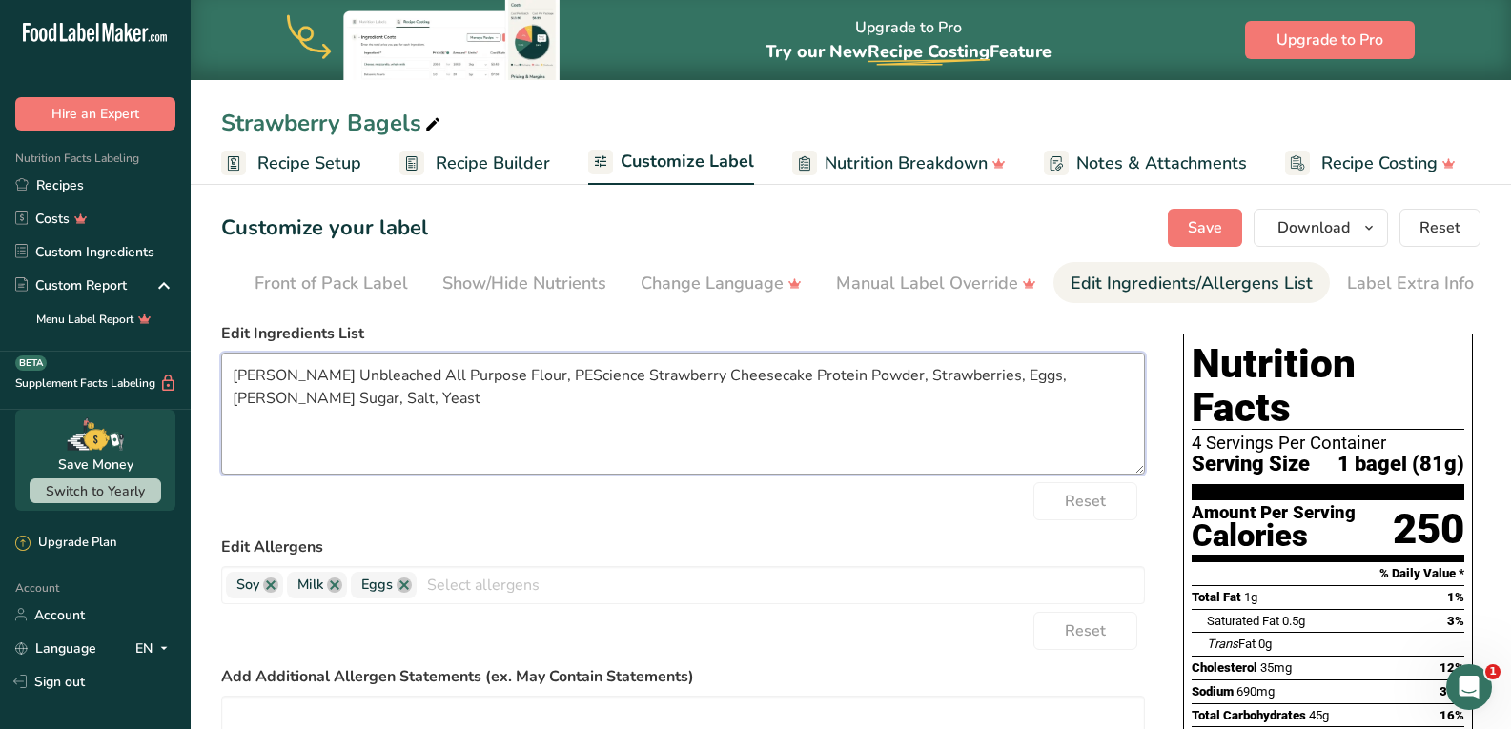
drag, startPoint x: 315, startPoint y: 374, endPoint x: 232, endPoint y: 374, distance: 83.9
click at [232, 374] on textarea "[PERSON_NAME] Unbleached All Purpose Flour, PEScience Strawberry Cheesecake Pro…" at bounding box center [683, 414] width 924 height 122
drag, startPoint x: 523, startPoint y: 376, endPoint x: 450, endPoint y: 369, distance: 73.7
click at [450, 369] on textarea "Unbleached All Purpose Flour, PEScience Strawberry Cheesecake Protein Powder, S…" at bounding box center [683, 414] width 924 height 122
drag, startPoint x: 908, startPoint y: 383, endPoint x: 863, endPoint y: 377, distance: 46.1
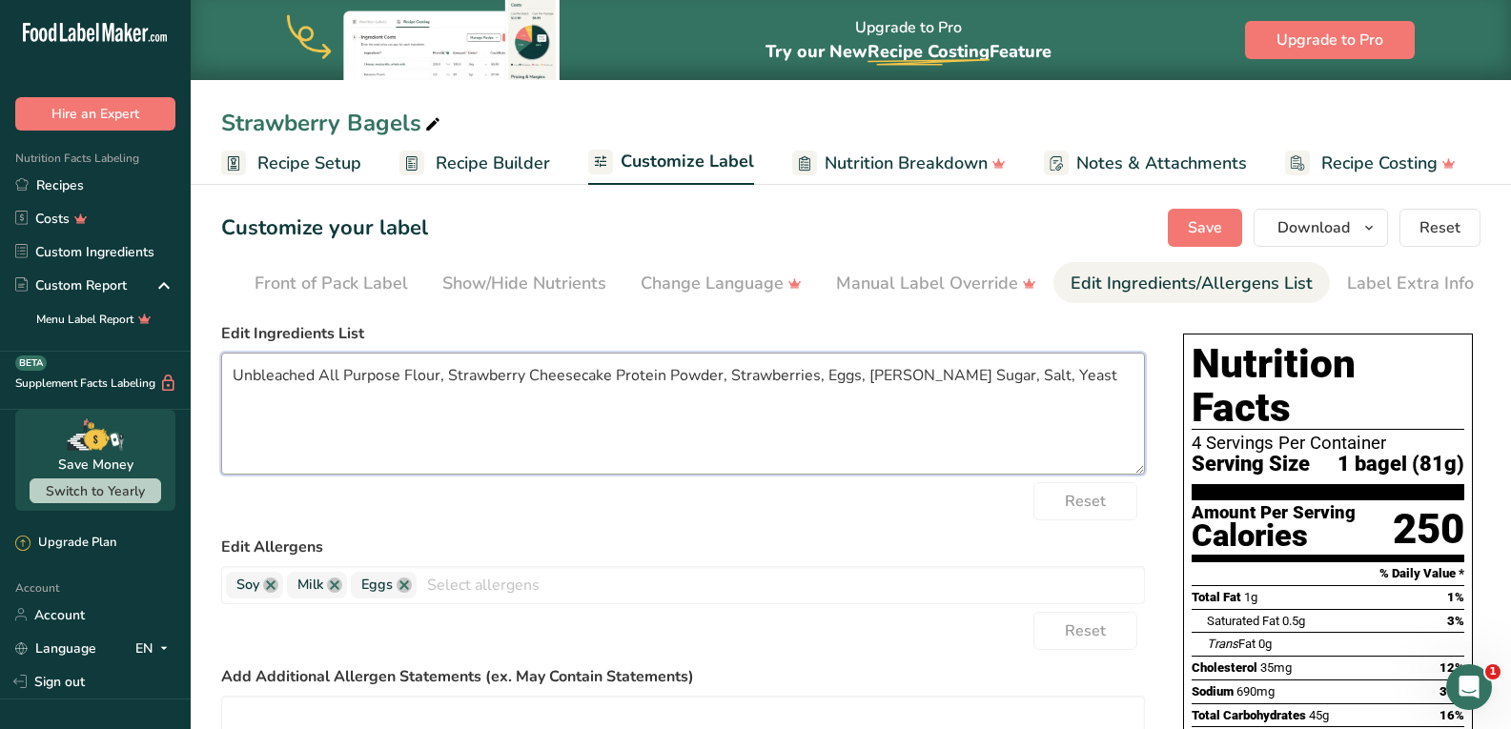
click at [863, 377] on textarea "Unbleached All Purpose Flour, Strawberry Cheesecake Protein Powder, Strawberrie…" at bounding box center [683, 414] width 924 height 122
type textarea "Unbleached All Purpose Flour, Strawberry Cheesecake Protein Powder, Strawberrie…"
click at [1208, 228] on span "Save" at bounding box center [1205, 227] width 34 height 23
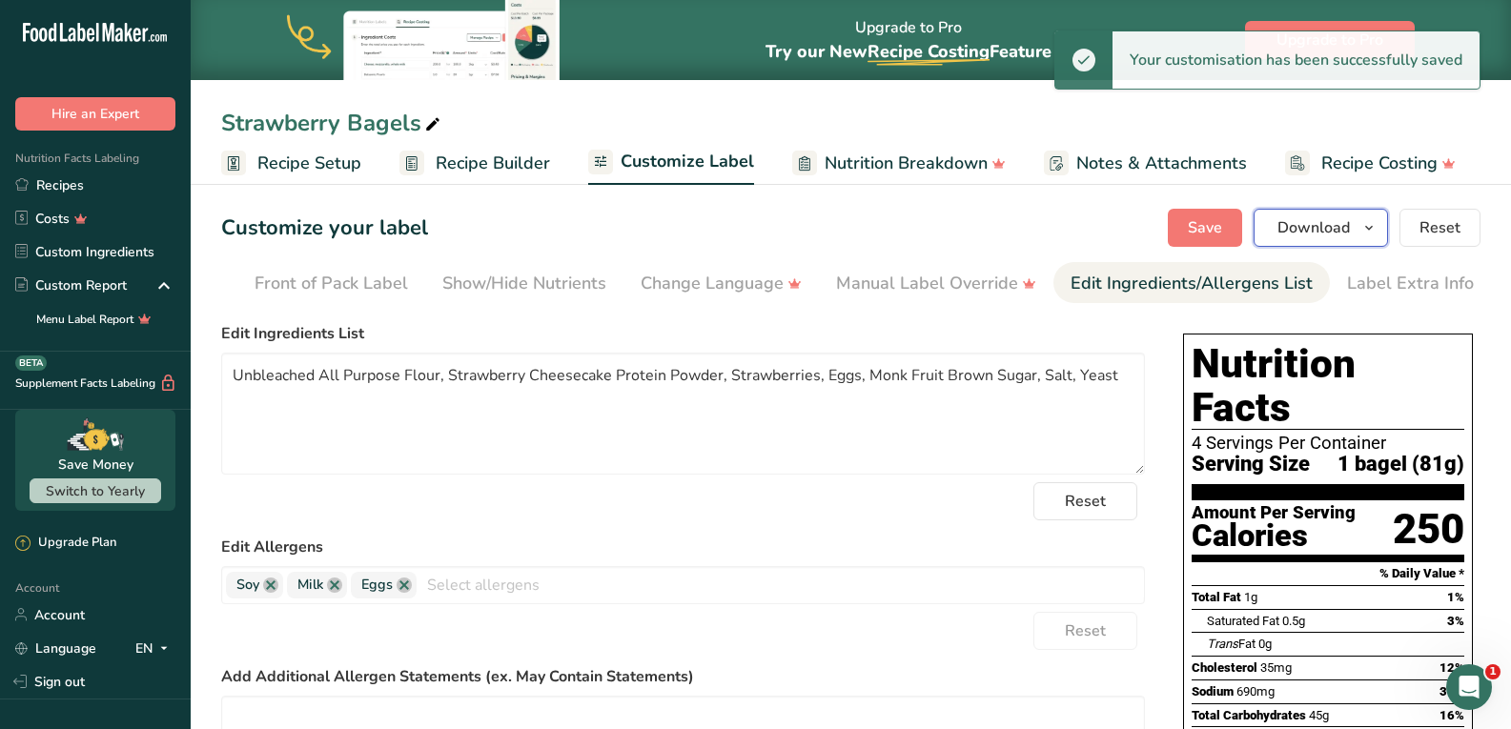
click at [1319, 221] on span "Download" at bounding box center [1313, 227] width 72 height 23
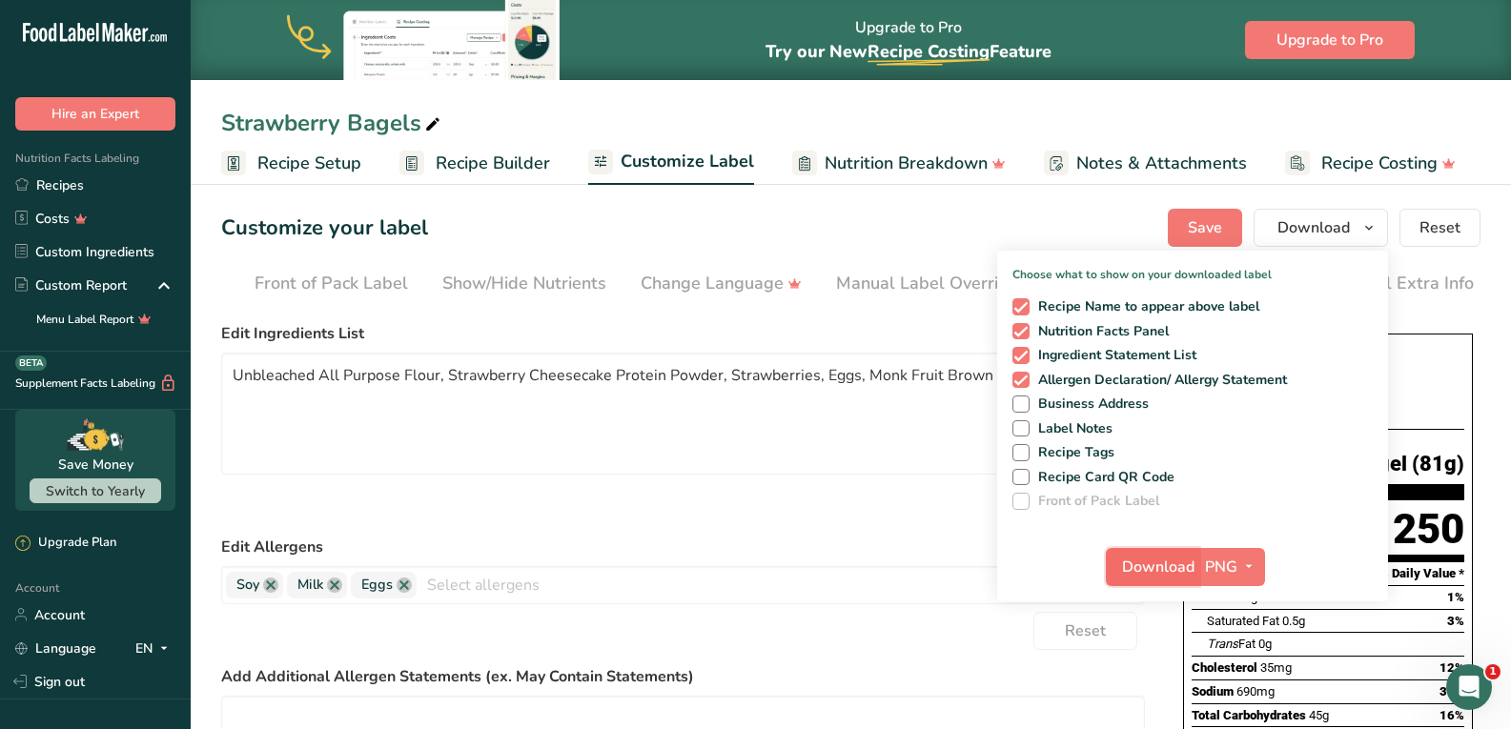
click at [1166, 563] on span "Download" at bounding box center [1158, 567] width 72 height 23
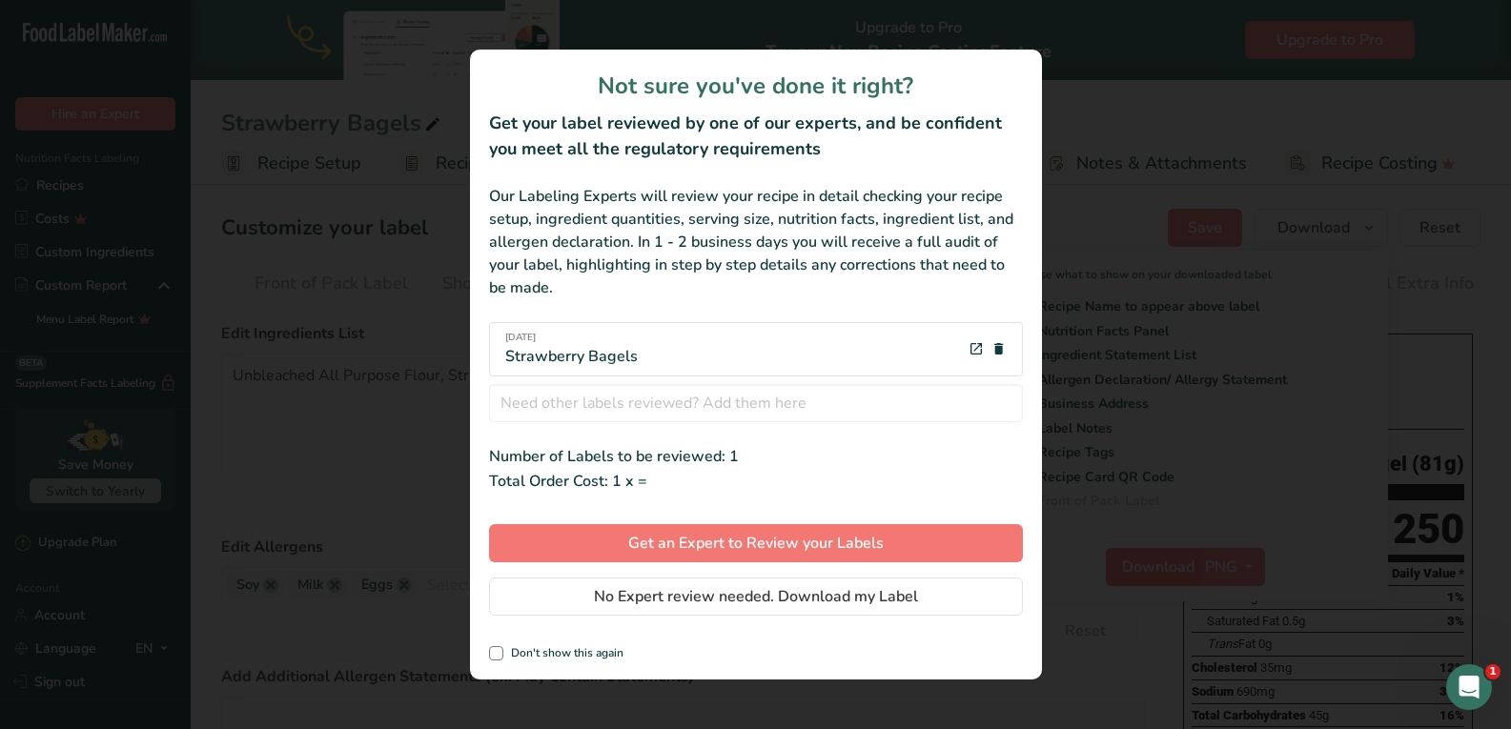
scroll to position [0, 157]
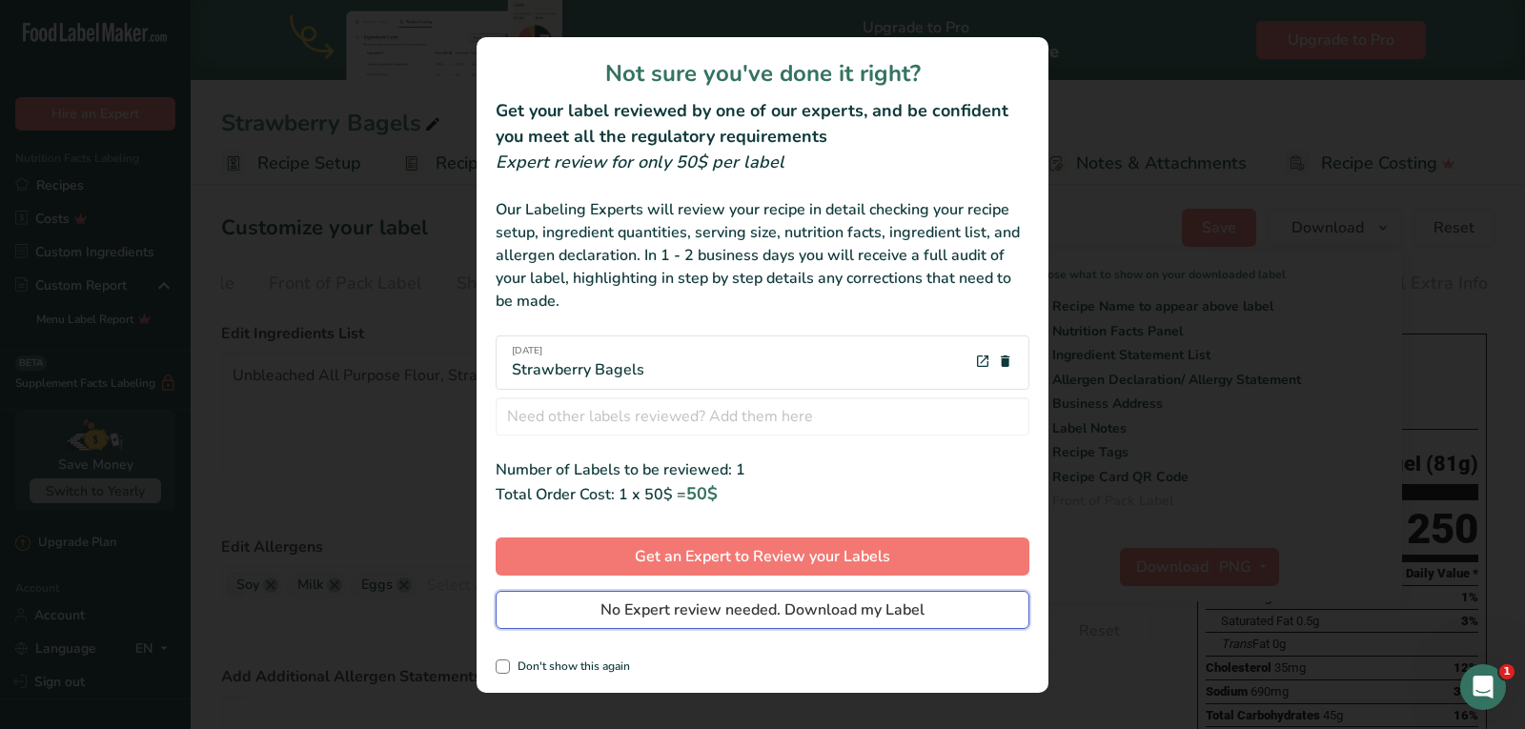
click at [725, 606] on span "No Expert review needed. Download my Label" at bounding box center [762, 610] width 324 height 23
